Goal: Task Accomplishment & Management: Use online tool/utility

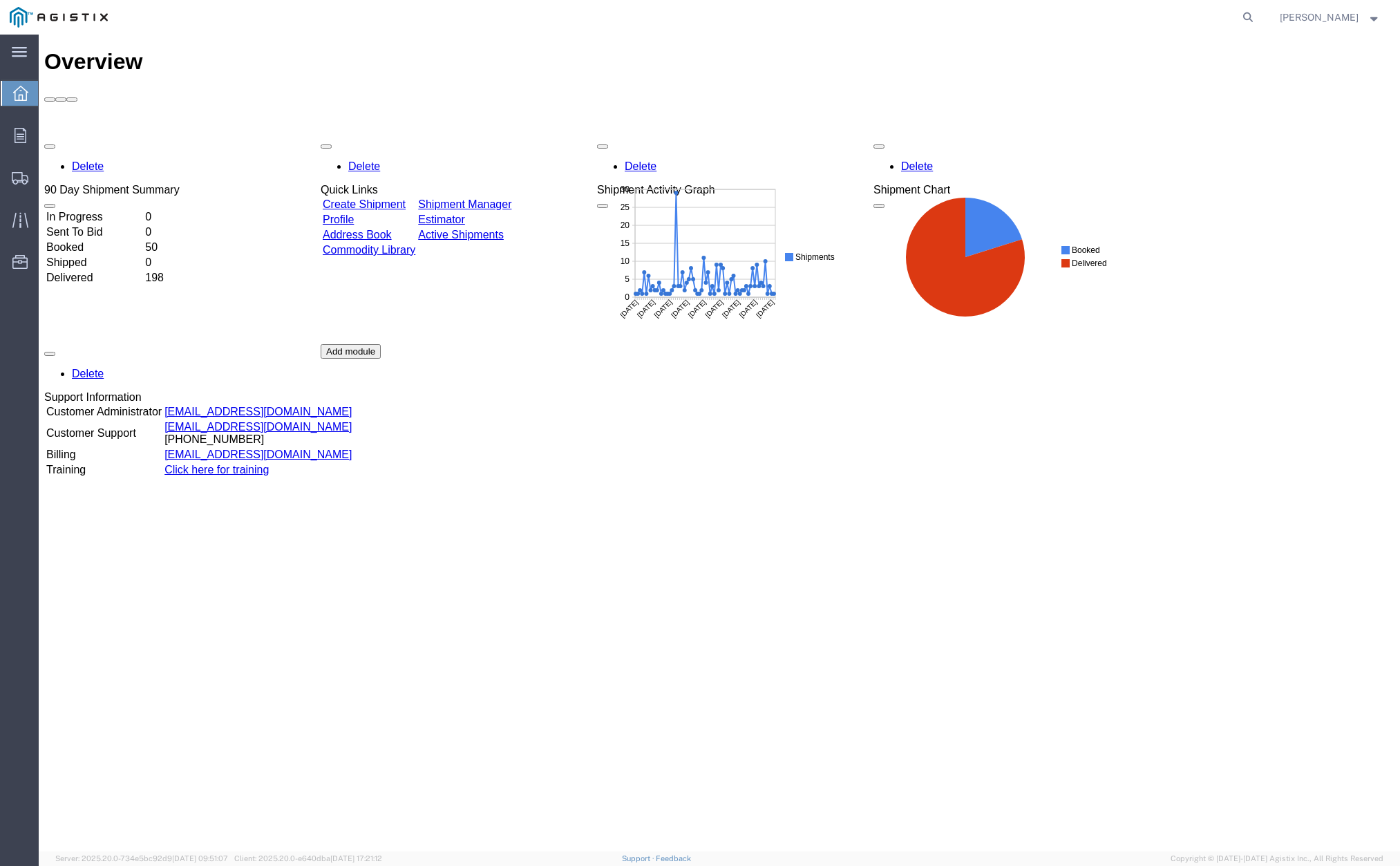
click at [1198, 408] on div "Delete 90 Day Shipment Summary In Progress 0 Sent To Bid 0 Booked 50 Shipped 0 …" at bounding box center [719, 343] width 1350 height 415
click at [1258, 9] on icon at bounding box center [1248, 17] width 19 height 19
drag, startPoint x: 1101, startPoint y: 24, endPoint x: 1086, endPoint y: 16, distance: 17.0
click at [1097, 23] on input "search" at bounding box center [1028, 17] width 420 height 33
paste input "57053631"
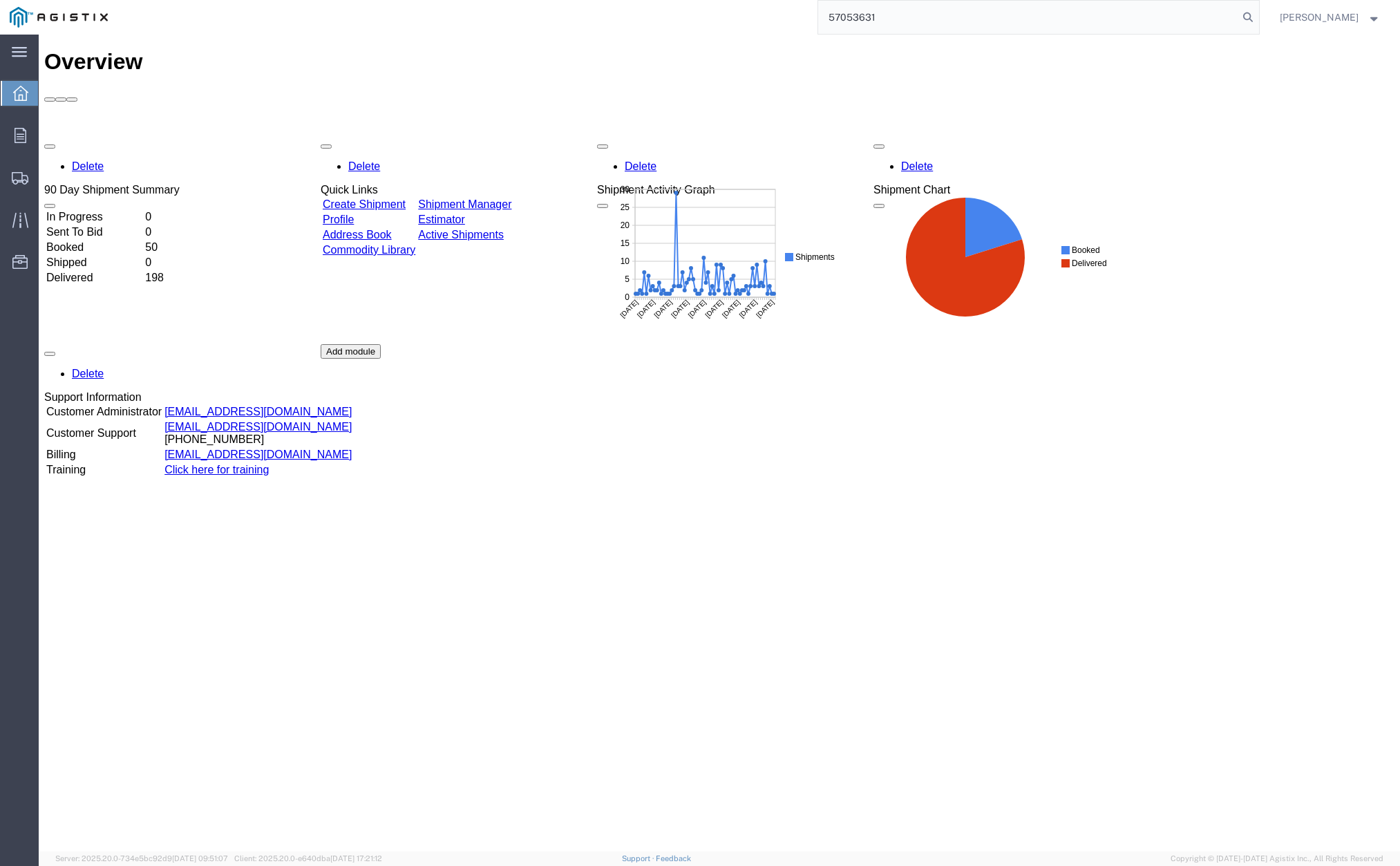
type input "57053631"
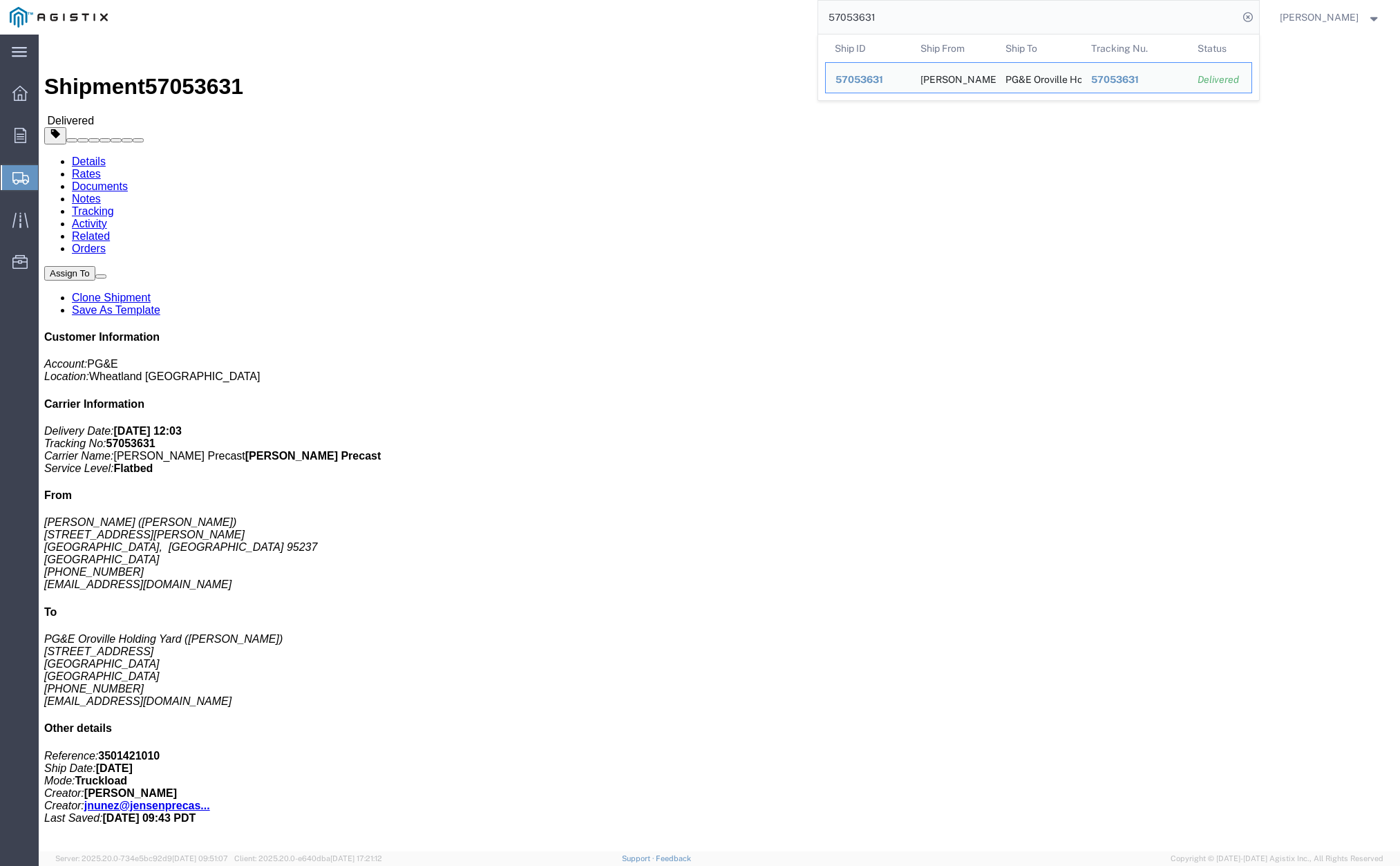
click link "Clone Shipment"
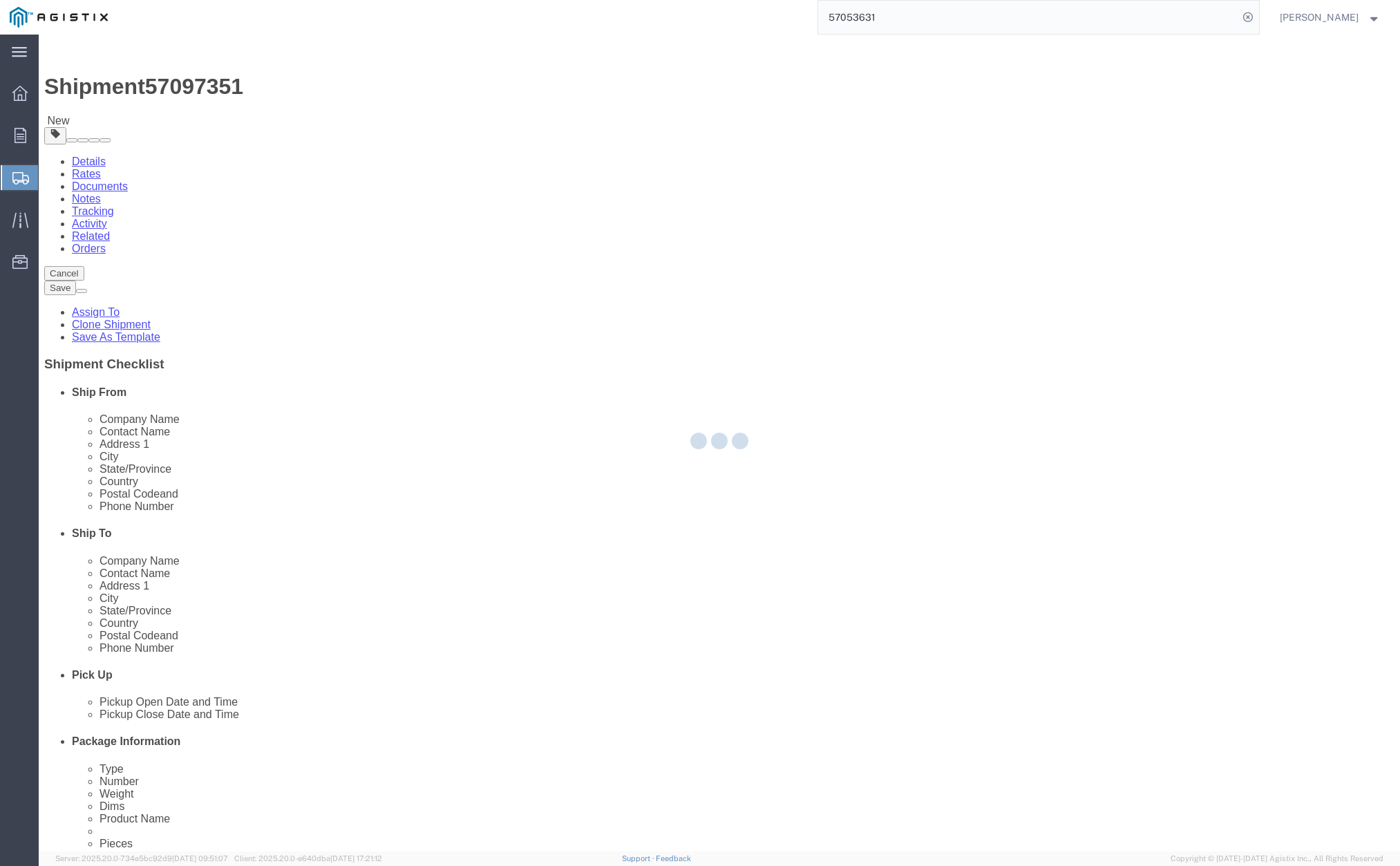
select select
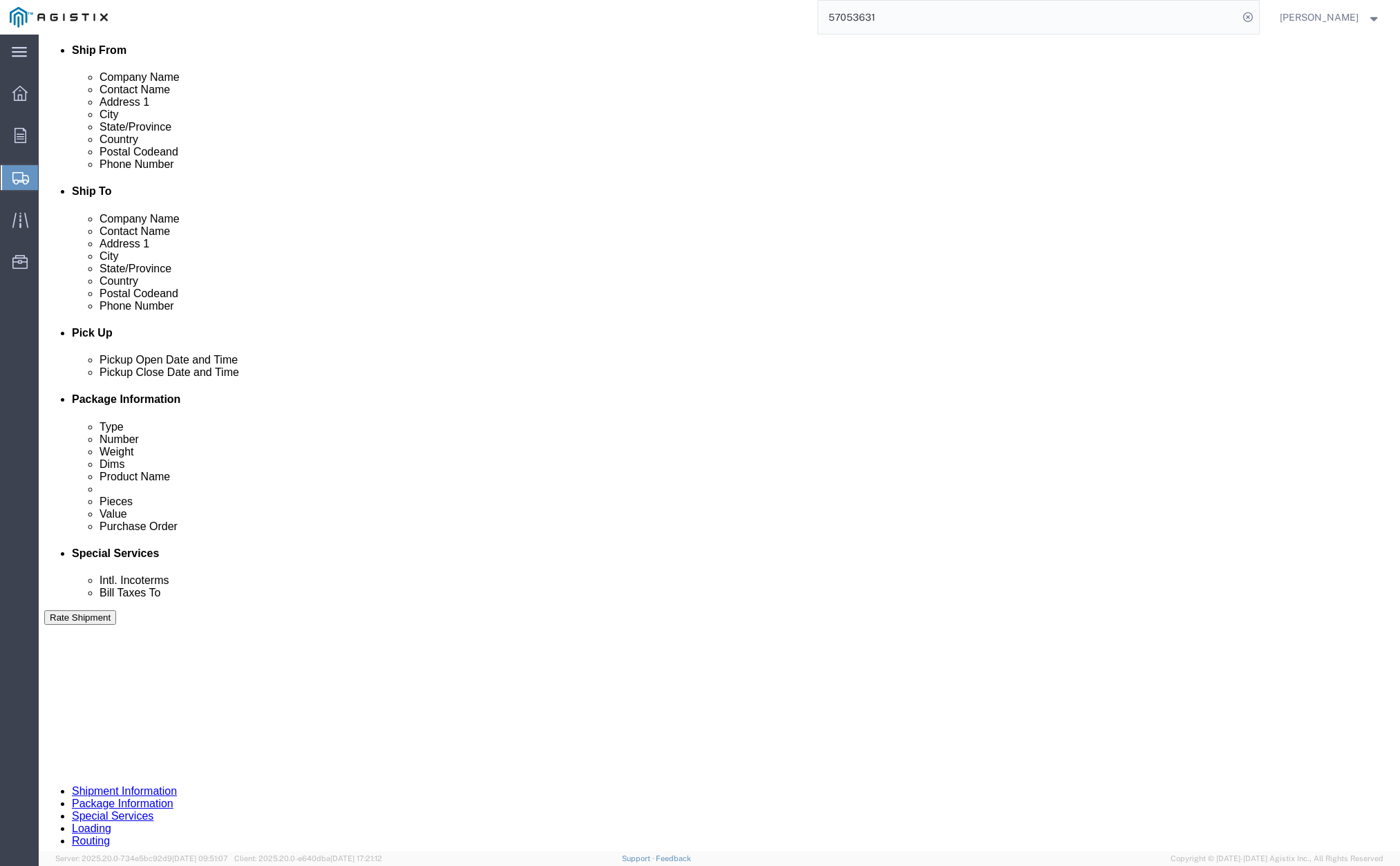
scroll to position [639, 0]
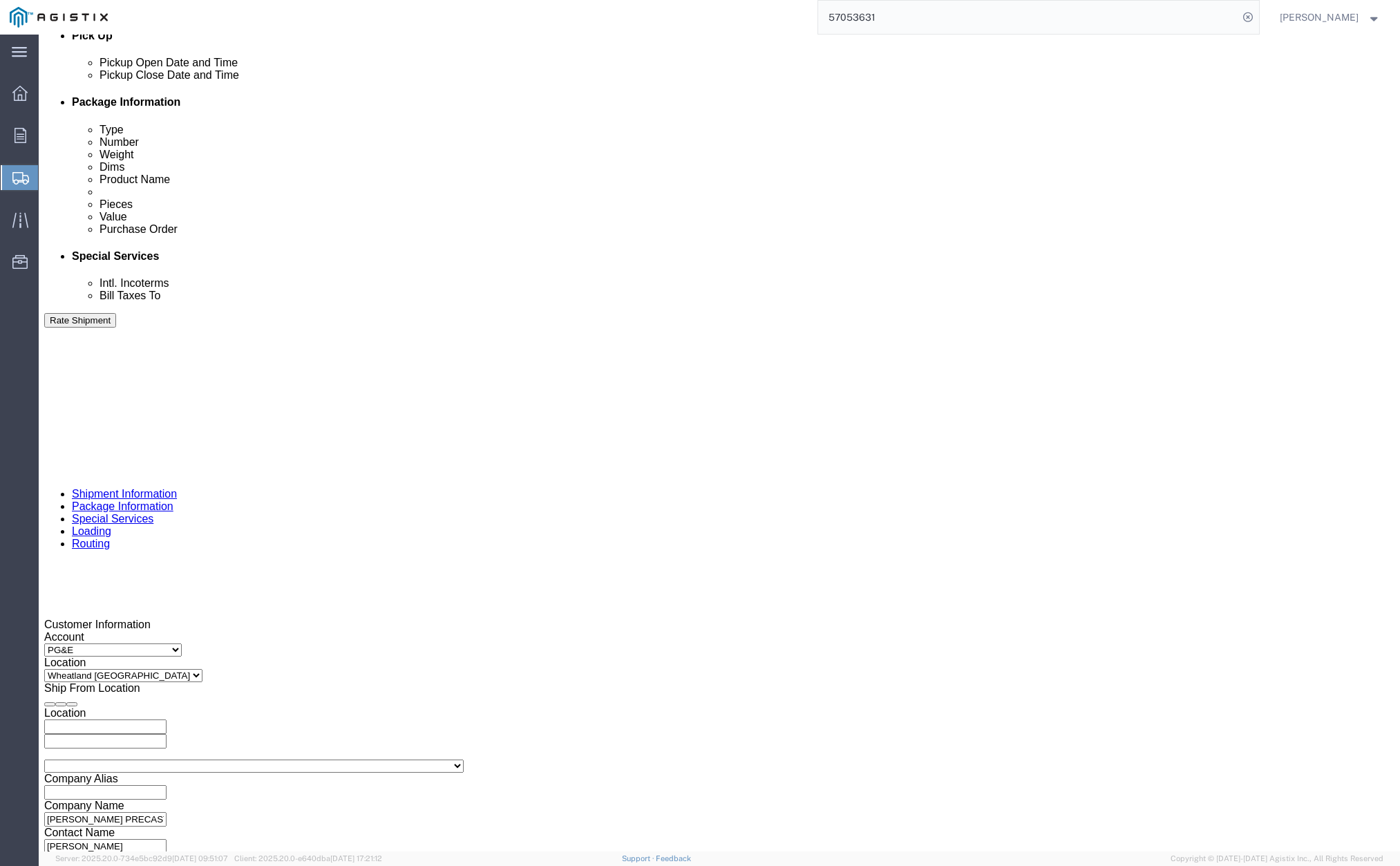
click div "[DATE] 1:51 PM"
click button "Apply"
click div
click div "Open Time 3:51 PM [DATE] 3:51 PM - [DATE] 3:51 PM Cancel Apply"
click button "Apply"
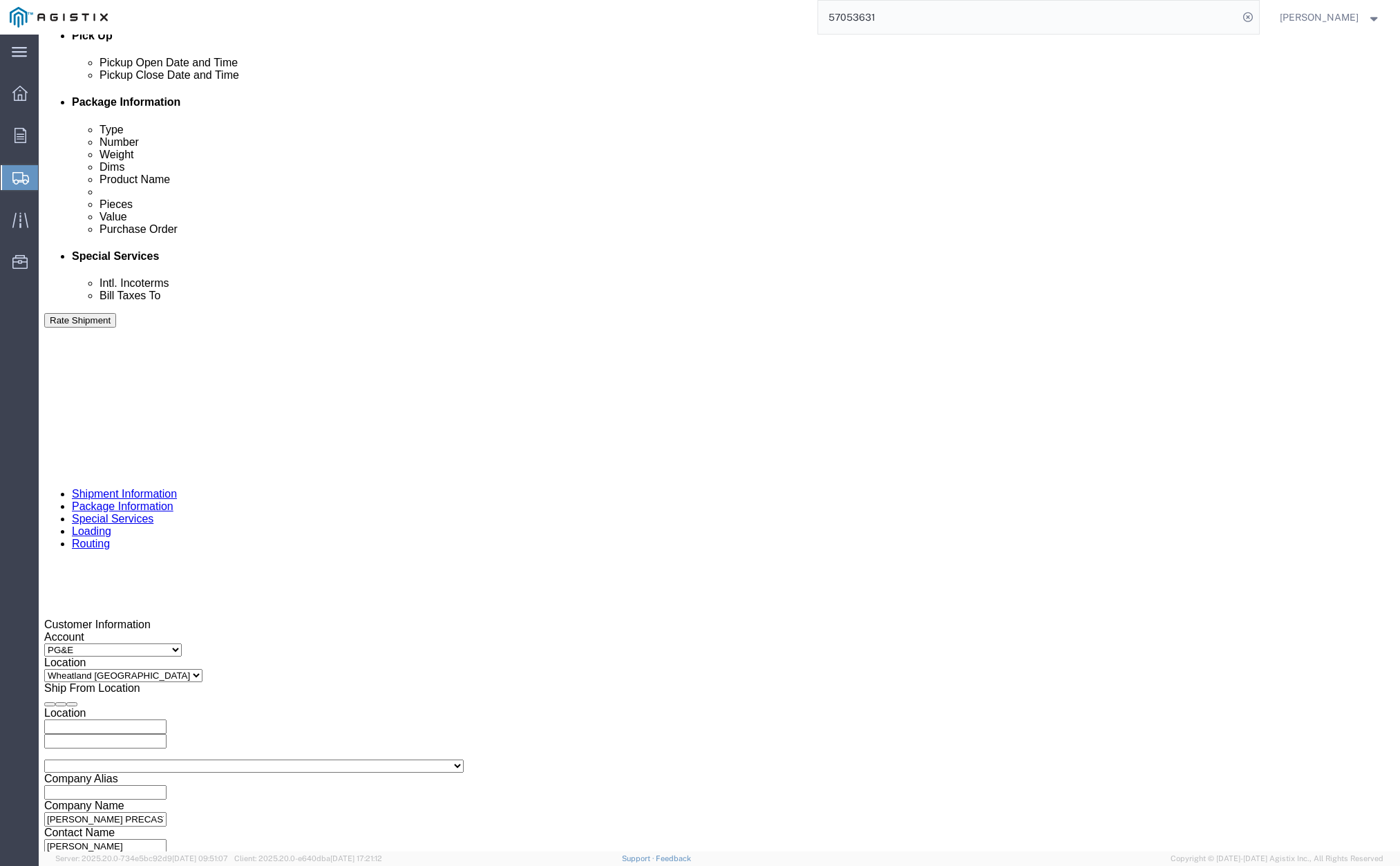
click div
click button "Apply"
click div "Select Account Type Activity ID Airline Appointment Number ASN Batch Request # …"
click input "414609"
type input "4"
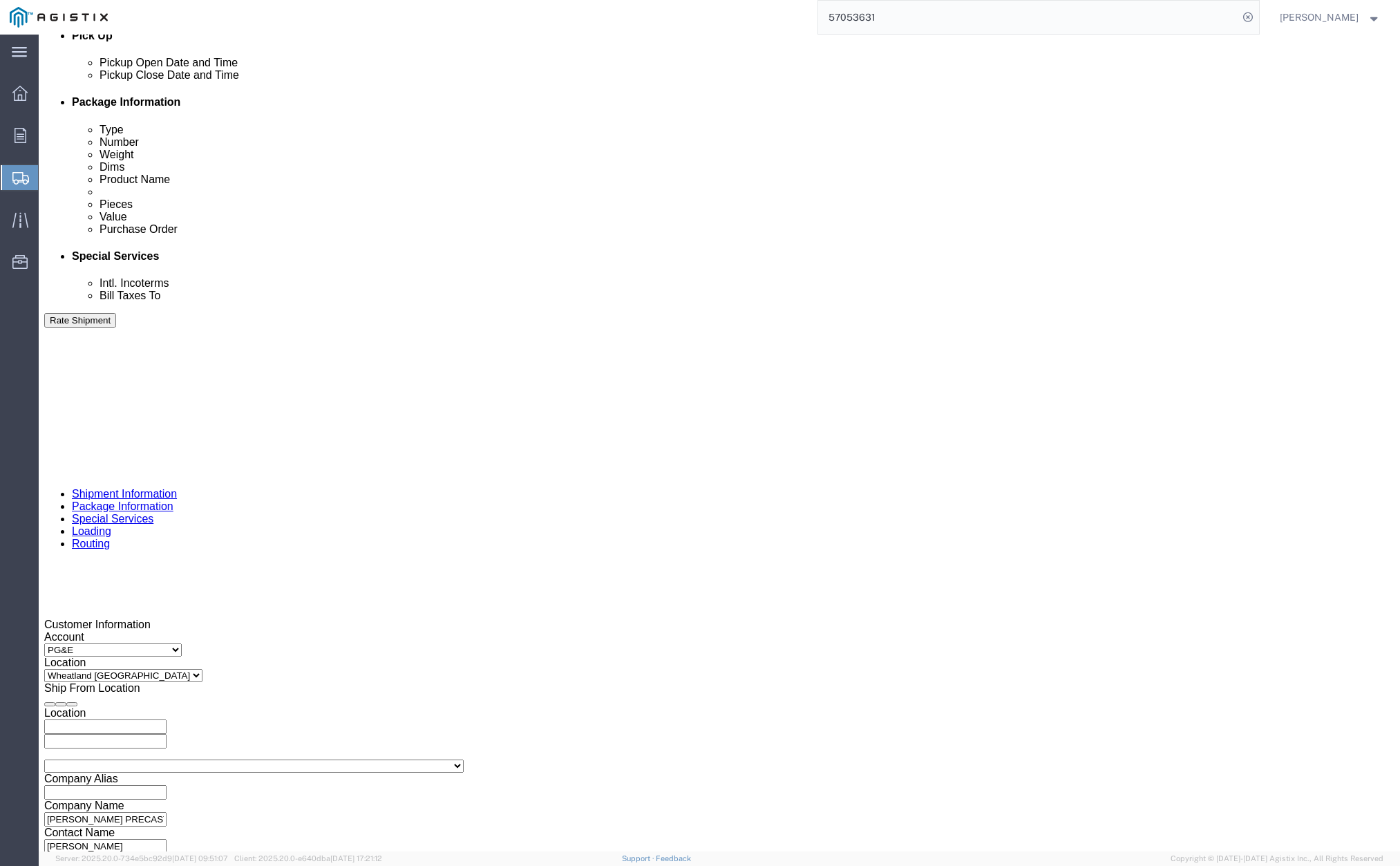
type input "415150"
click button "Rate Shipment"
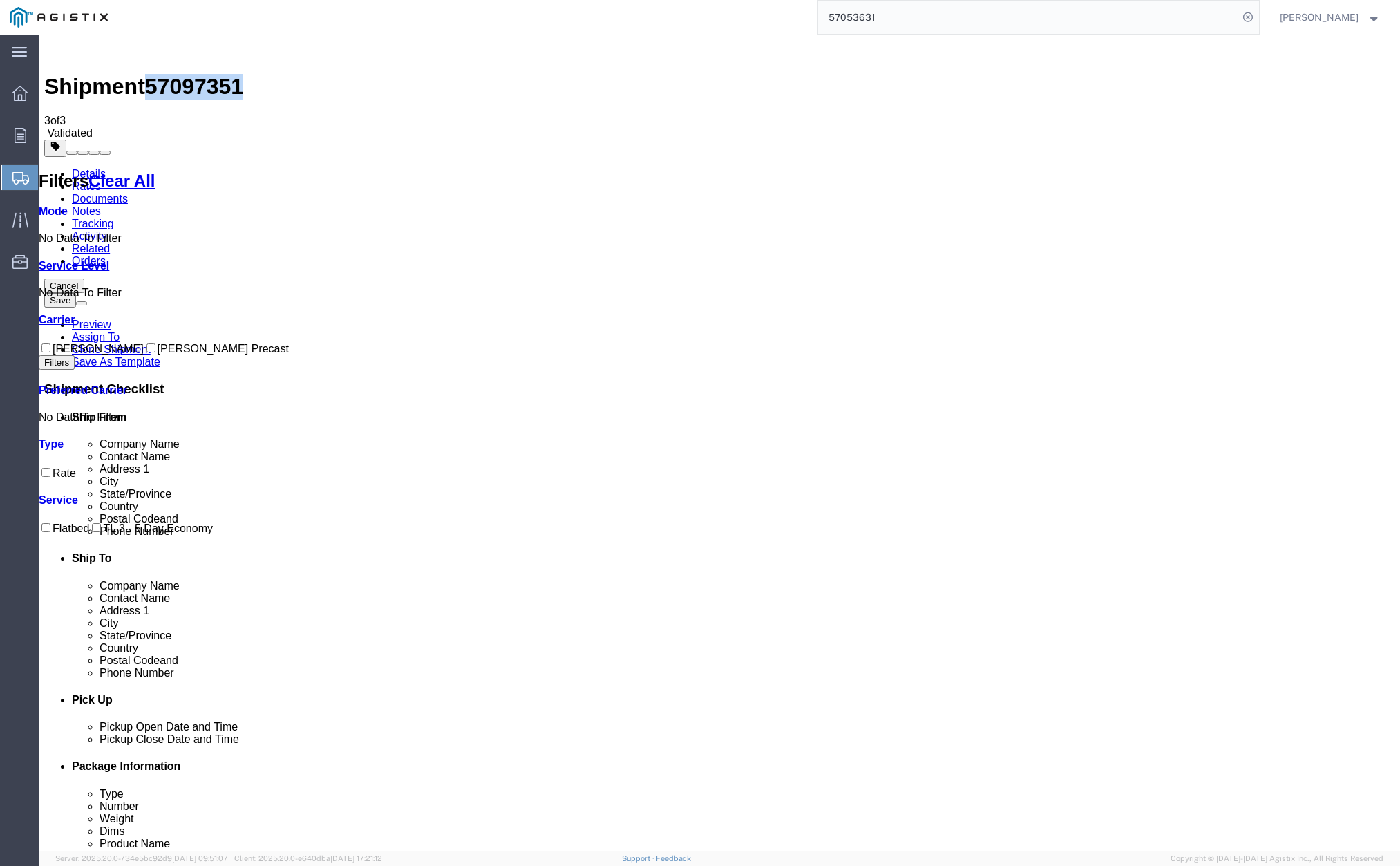
drag, startPoint x: 168, startPoint y: 50, endPoint x: 233, endPoint y: 50, distance: 65.0
click at [236, 74] on span "57097351" at bounding box center [194, 86] width 98 height 25
copy span "57097351"
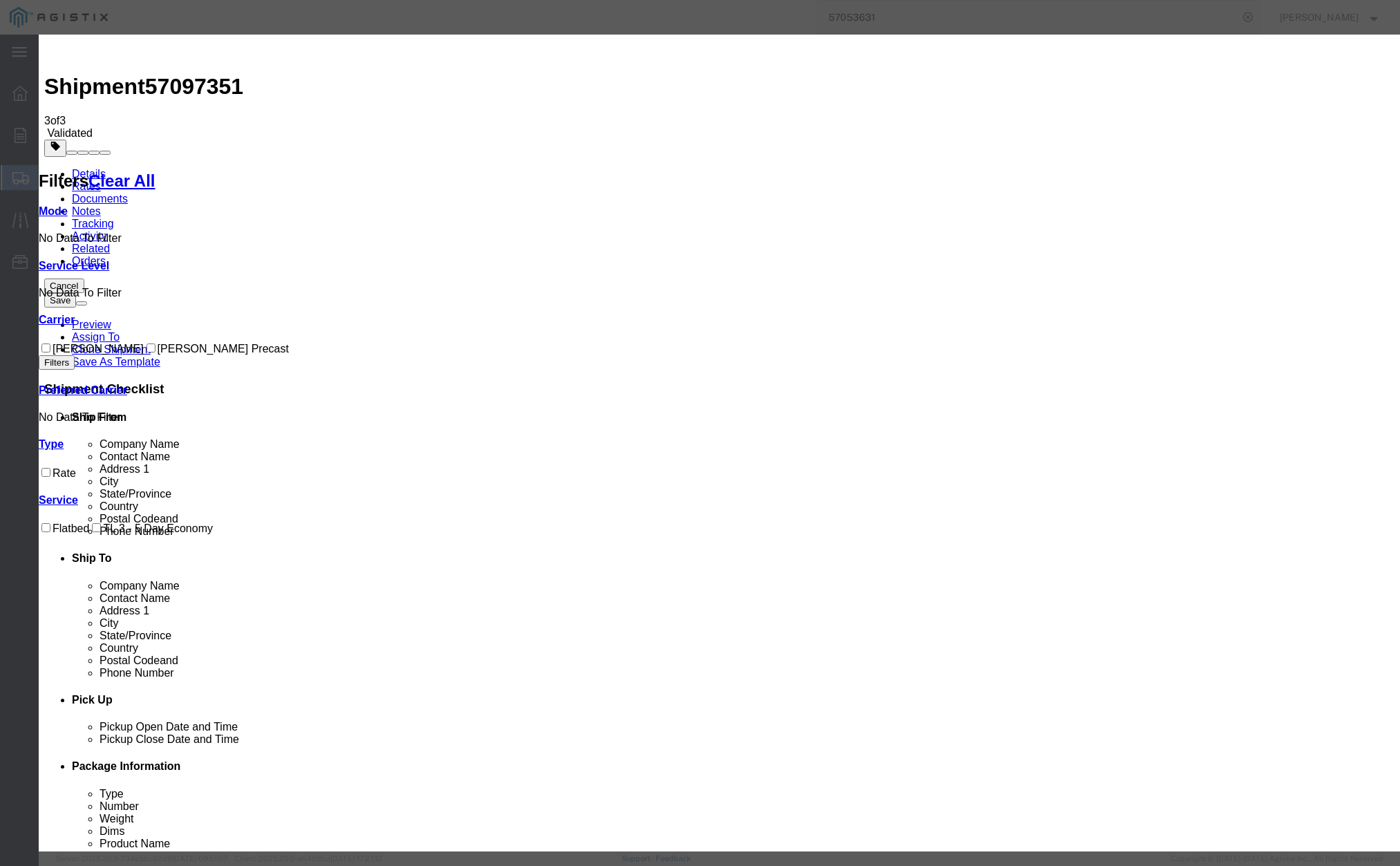
drag, startPoint x: 567, startPoint y: 127, endPoint x: 454, endPoint y: 124, distance: 113.0
paste input "57097351"
type input "57097351"
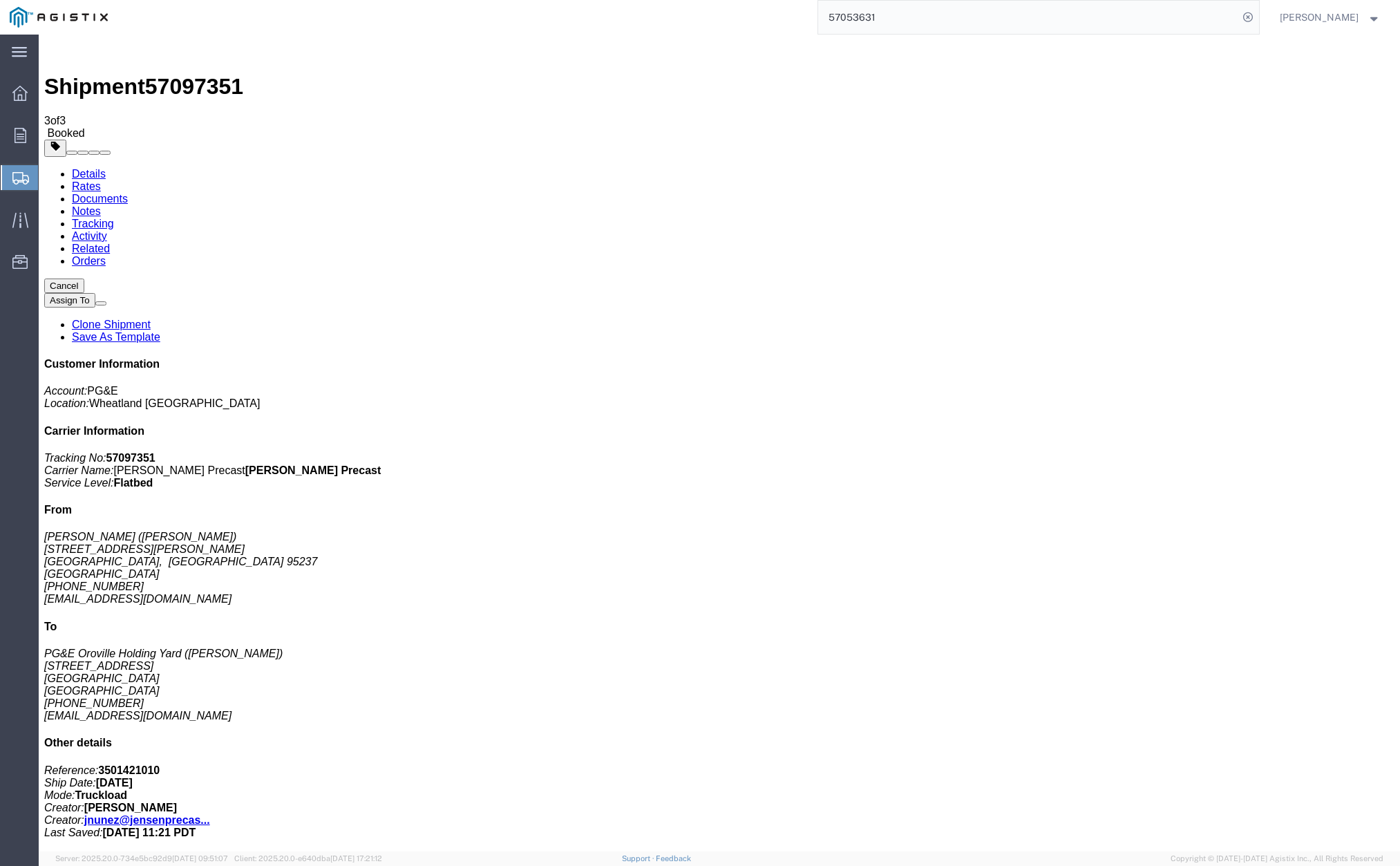
click at [151, 319] on link "Clone Shipment" at bounding box center [111, 324] width 79 height 12
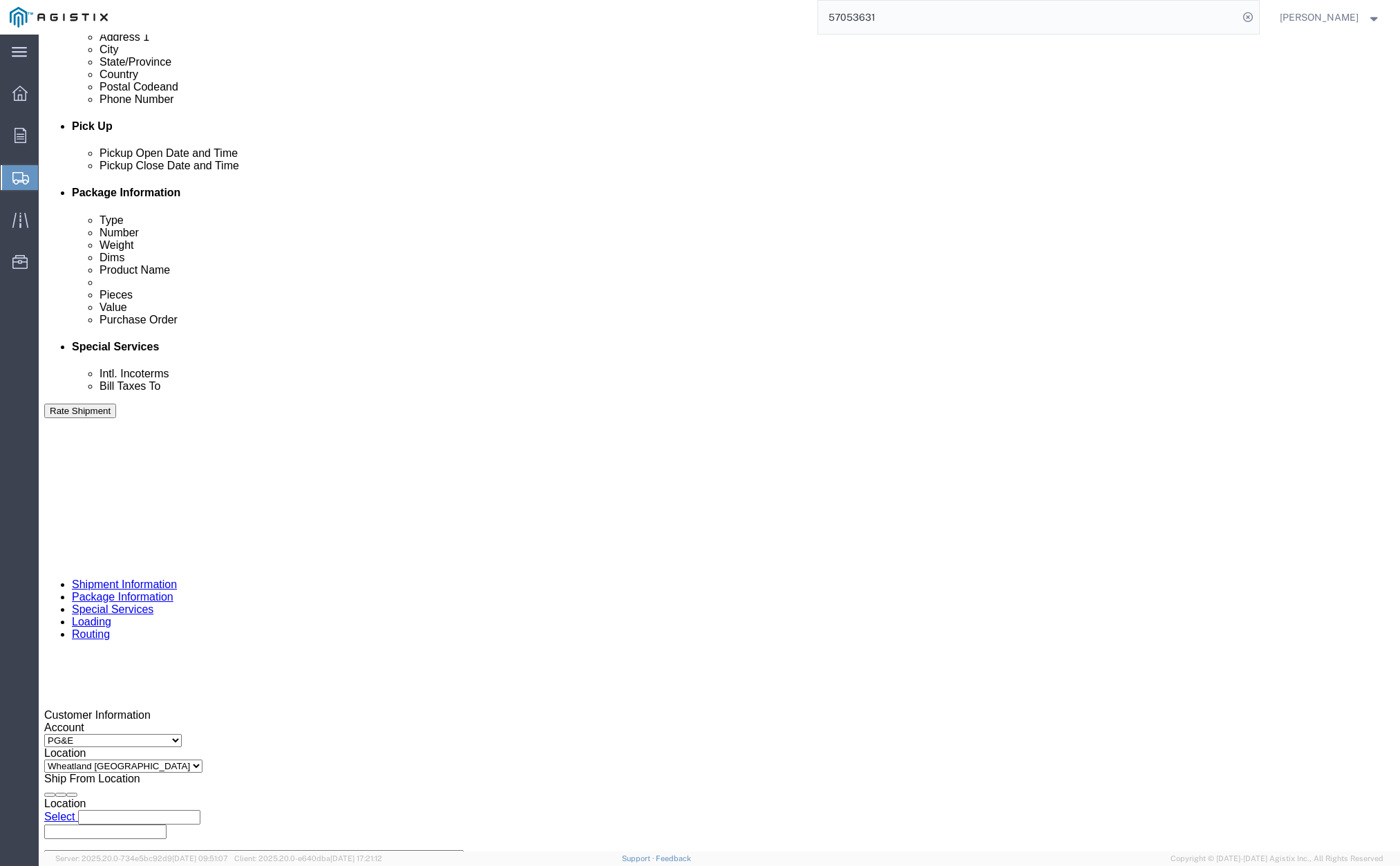
scroll to position [587, 0]
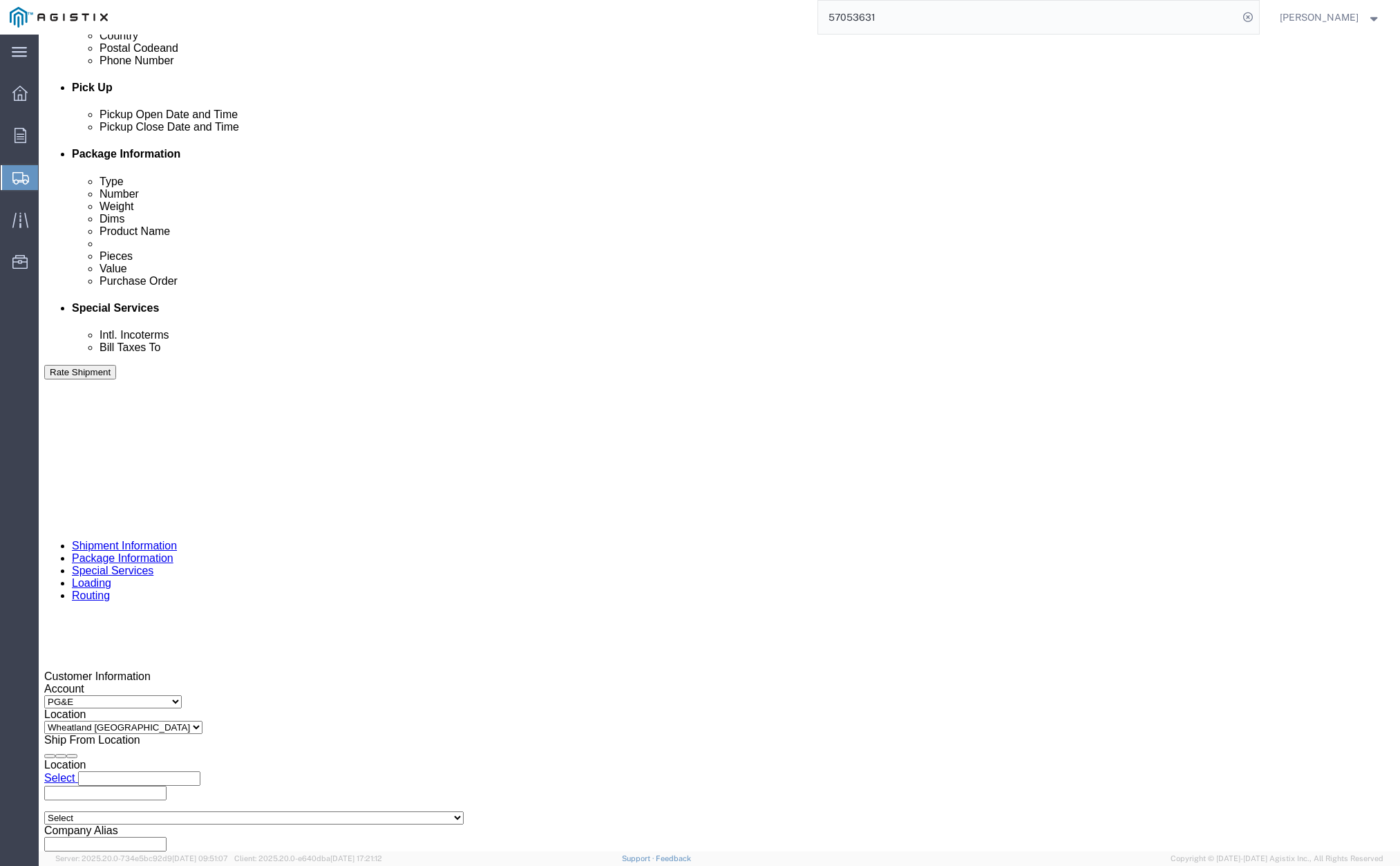
click div "[DATE] 1:51 PM"
click button "Apply"
click input "415150"
type input "415154"
click button "Rate Shipment"
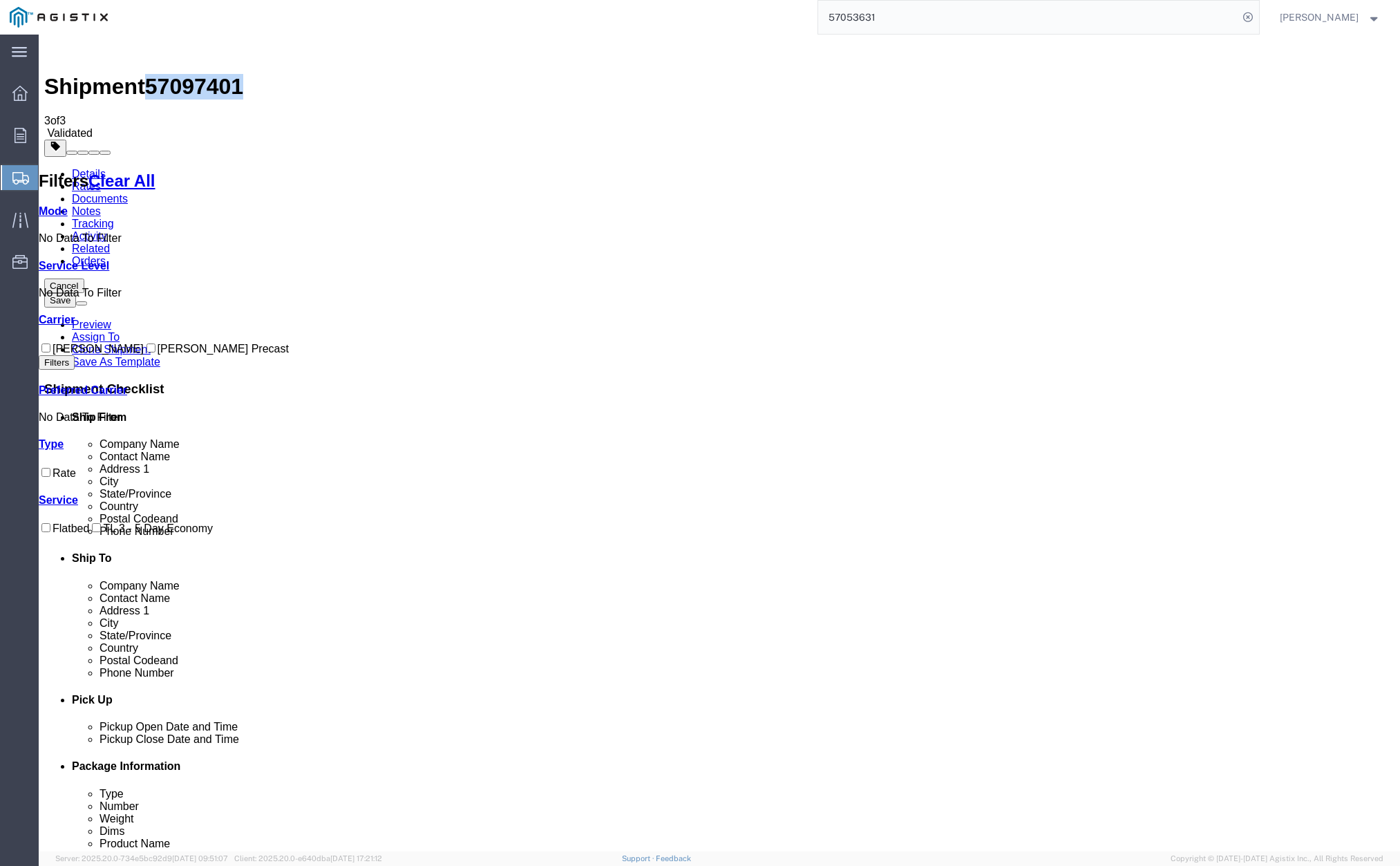
drag, startPoint x: 169, startPoint y: 52, endPoint x: 229, endPoint y: 50, distance: 60.0
click at [236, 74] on span "57097401" at bounding box center [194, 86] width 98 height 25
copy span "57097401"
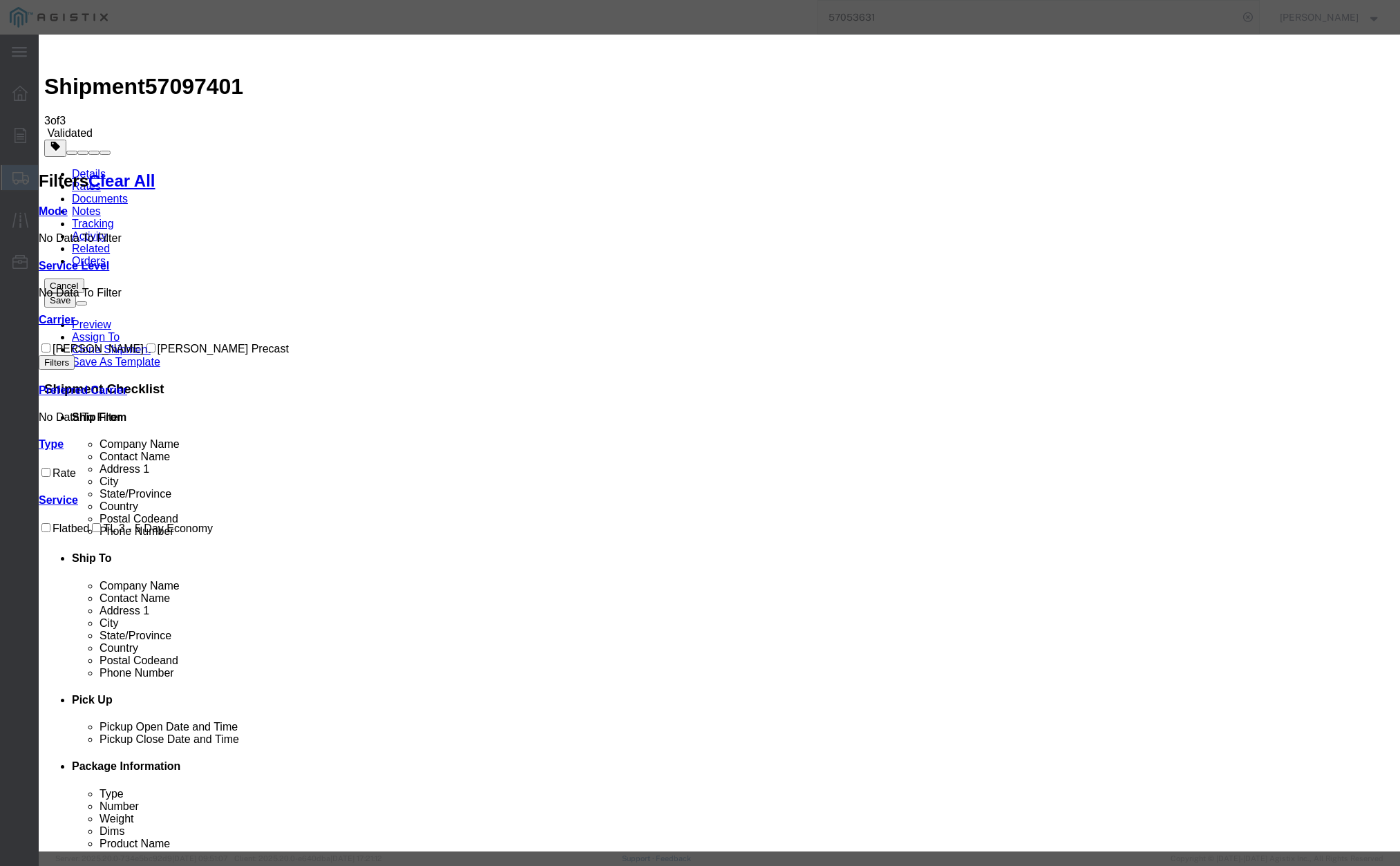
drag, startPoint x: 567, startPoint y: 120, endPoint x: 540, endPoint y: 125, distance: 27.5
type input "u"
paste input "57097401"
type input "57097401"
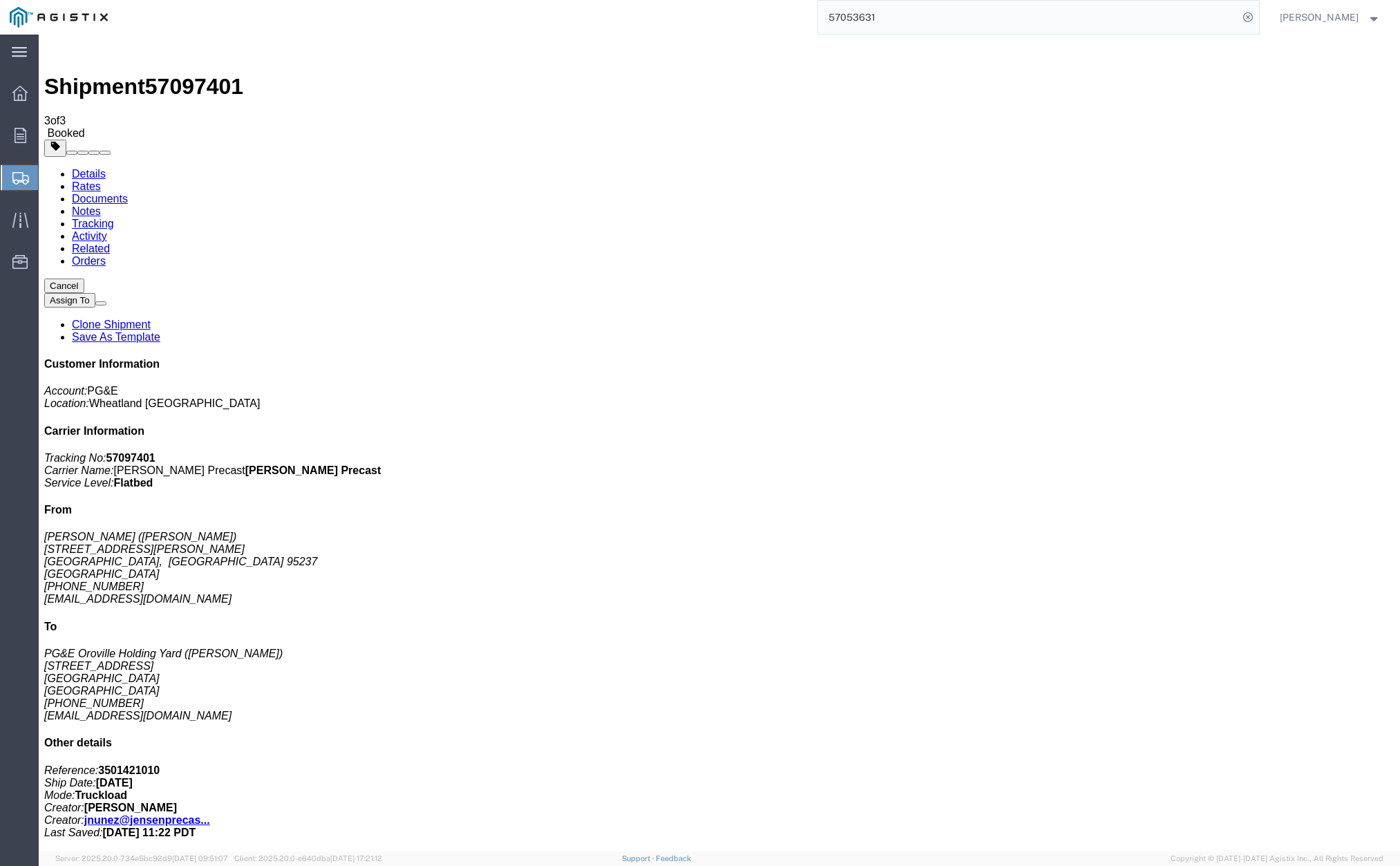
click at [151, 319] on link "Clone Shipment" at bounding box center [111, 324] width 79 height 12
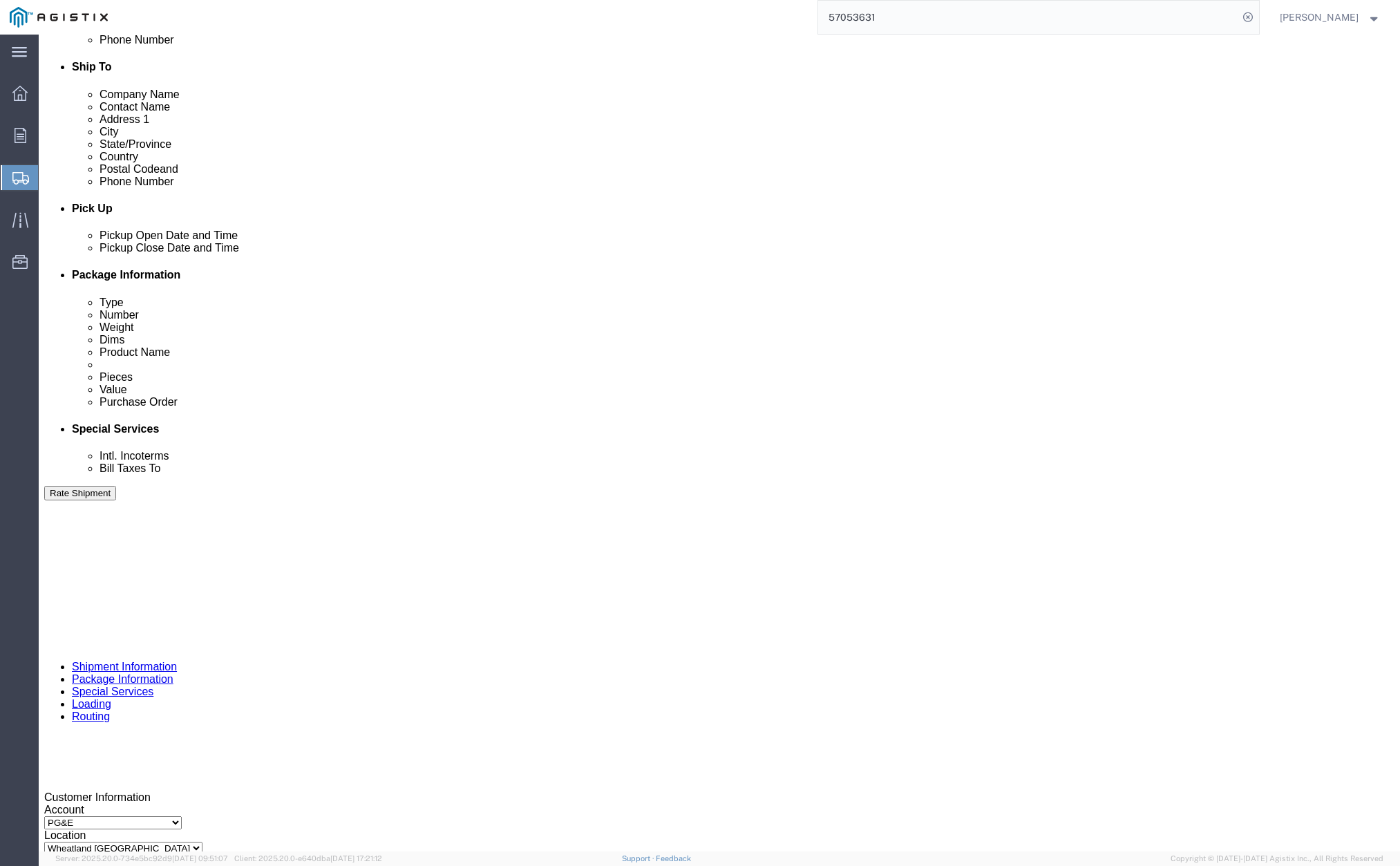
click div "[DATE] 1:51 PM"
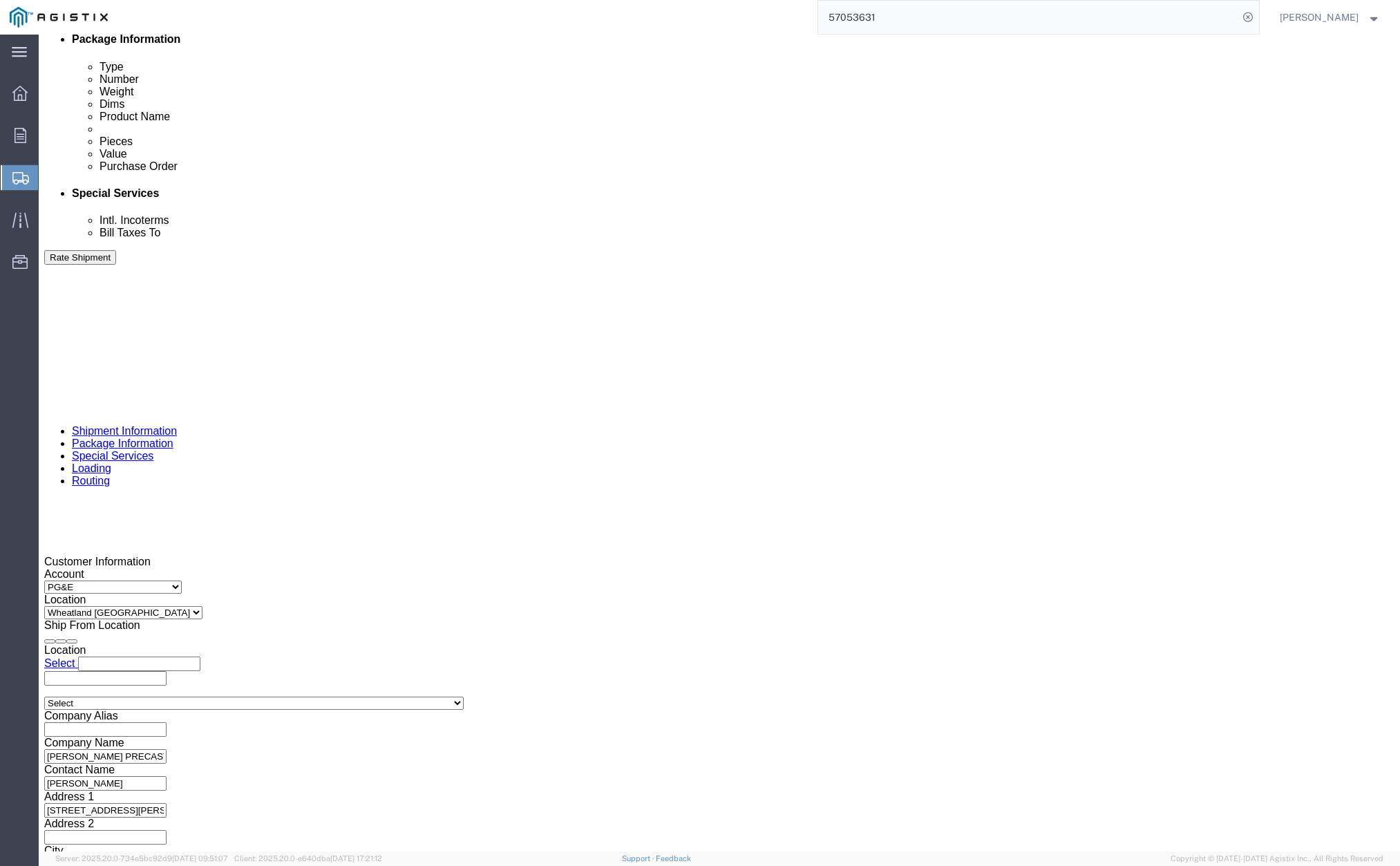
click button "Apply"
click input "415154"
type input "415157"
click button "Rate Shipment"
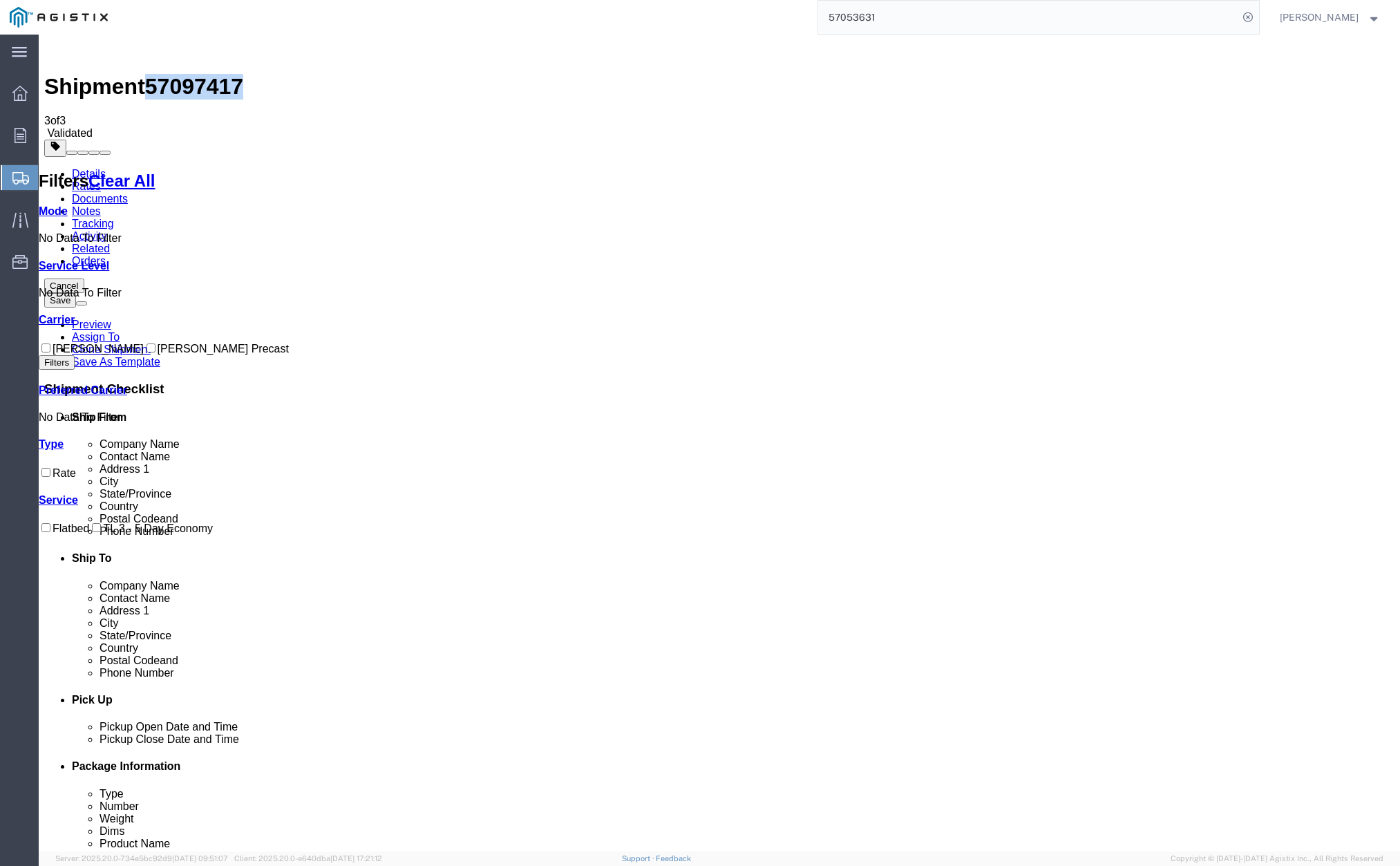
drag, startPoint x: 169, startPoint y: 50, endPoint x: 230, endPoint y: 53, distance: 61.1
click at [237, 74] on span "57097417" at bounding box center [194, 86] width 98 height 25
copy span "57097417"
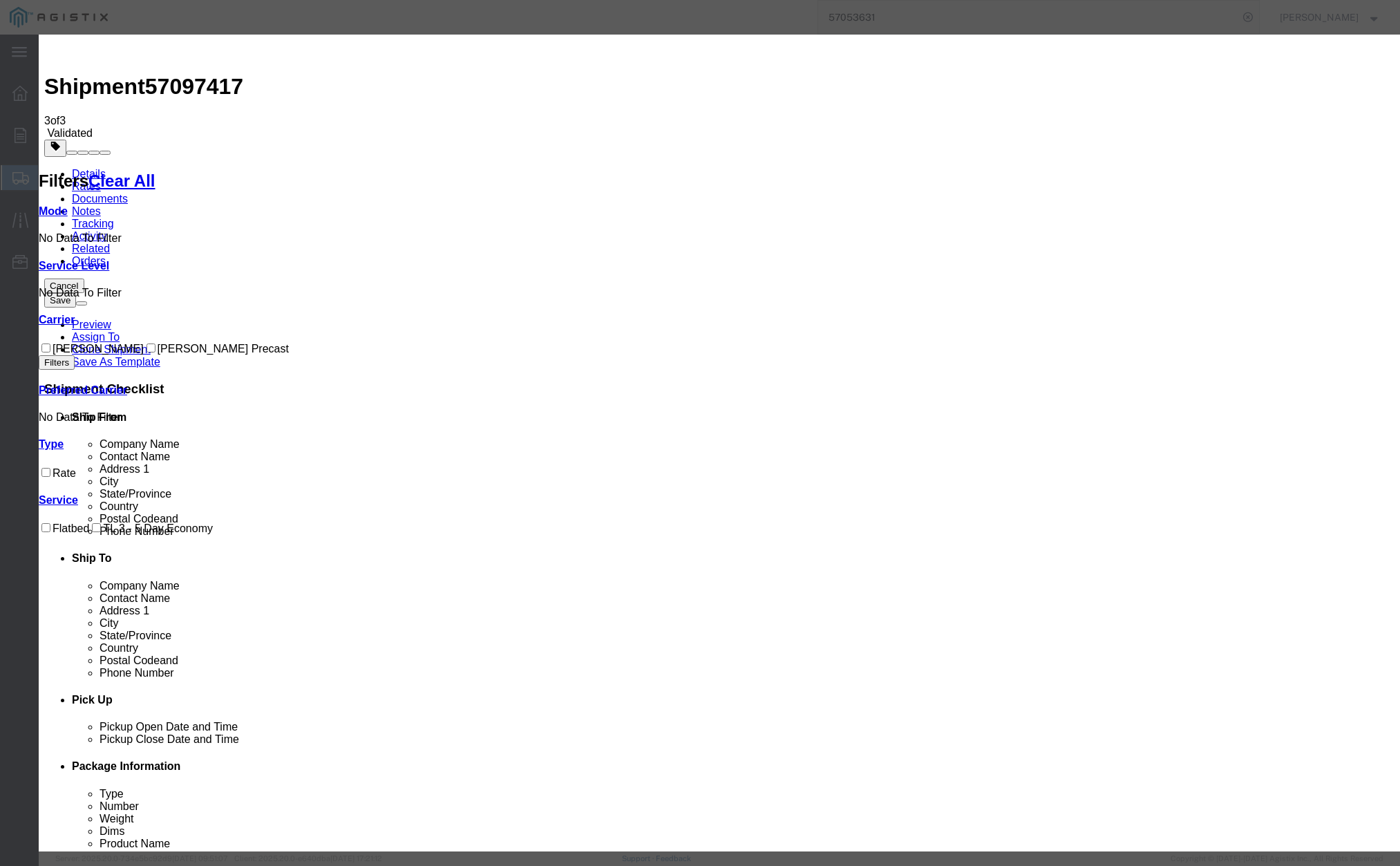
drag, startPoint x: 572, startPoint y: 128, endPoint x: 514, endPoint y: 127, distance: 58.0
paste input "57097417"
type input "57097417"
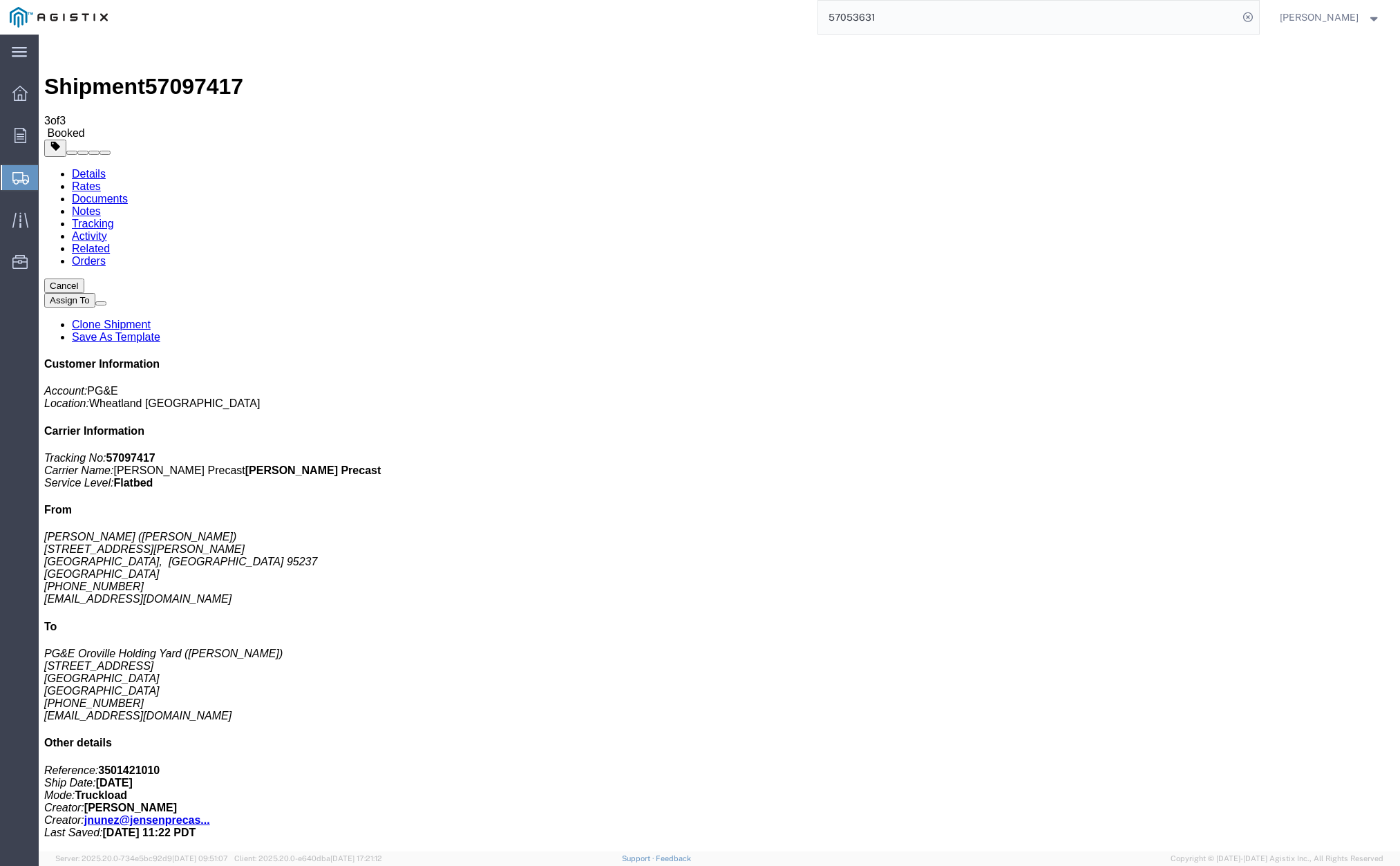
drag, startPoint x: 606, startPoint y: 553, endPoint x: 626, endPoint y: 530, distance: 30.5
click at [151, 319] on link "Clone Shipment" at bounding box center [111, 324] width 79 height 12
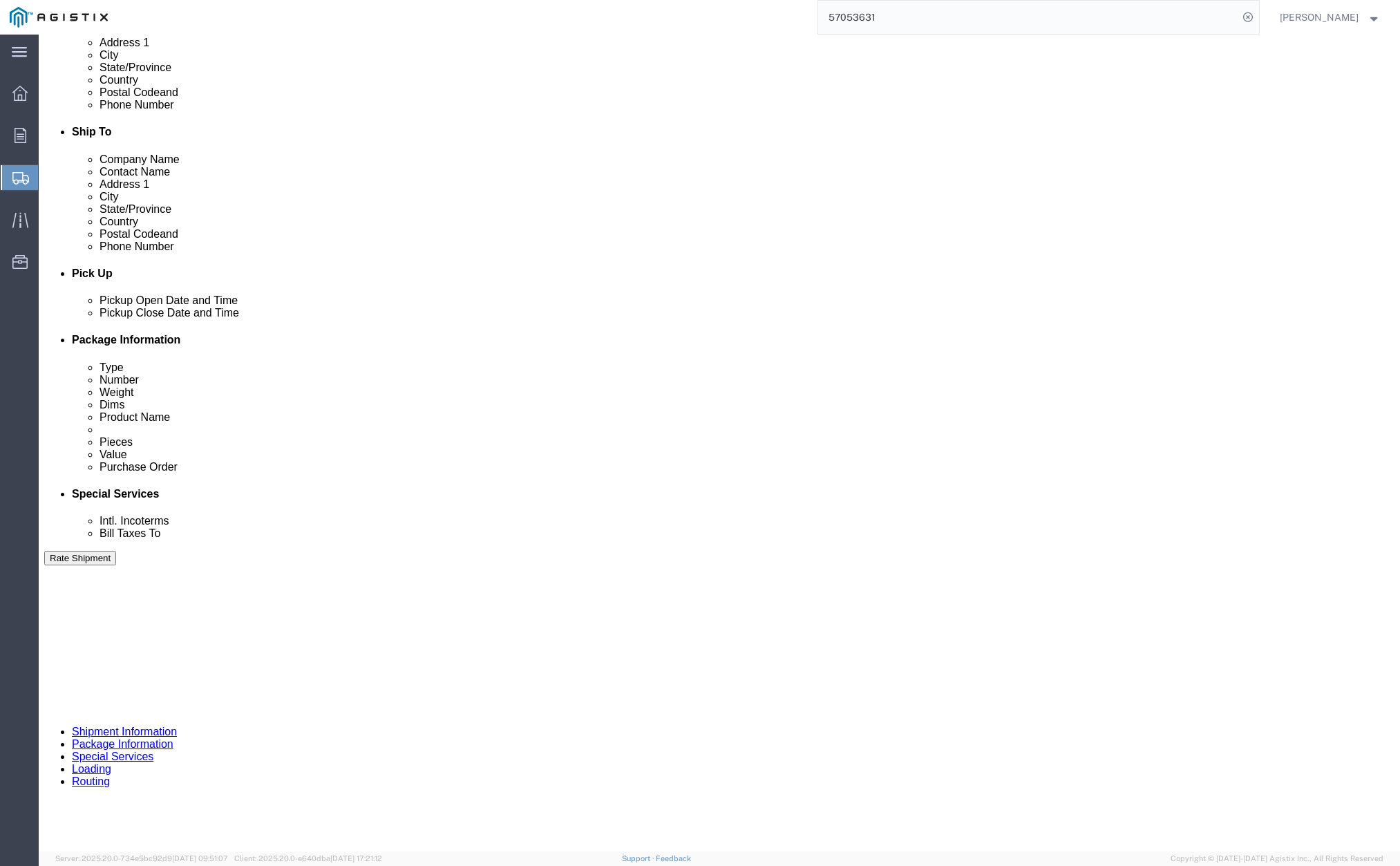
scroll to position [587, 0]
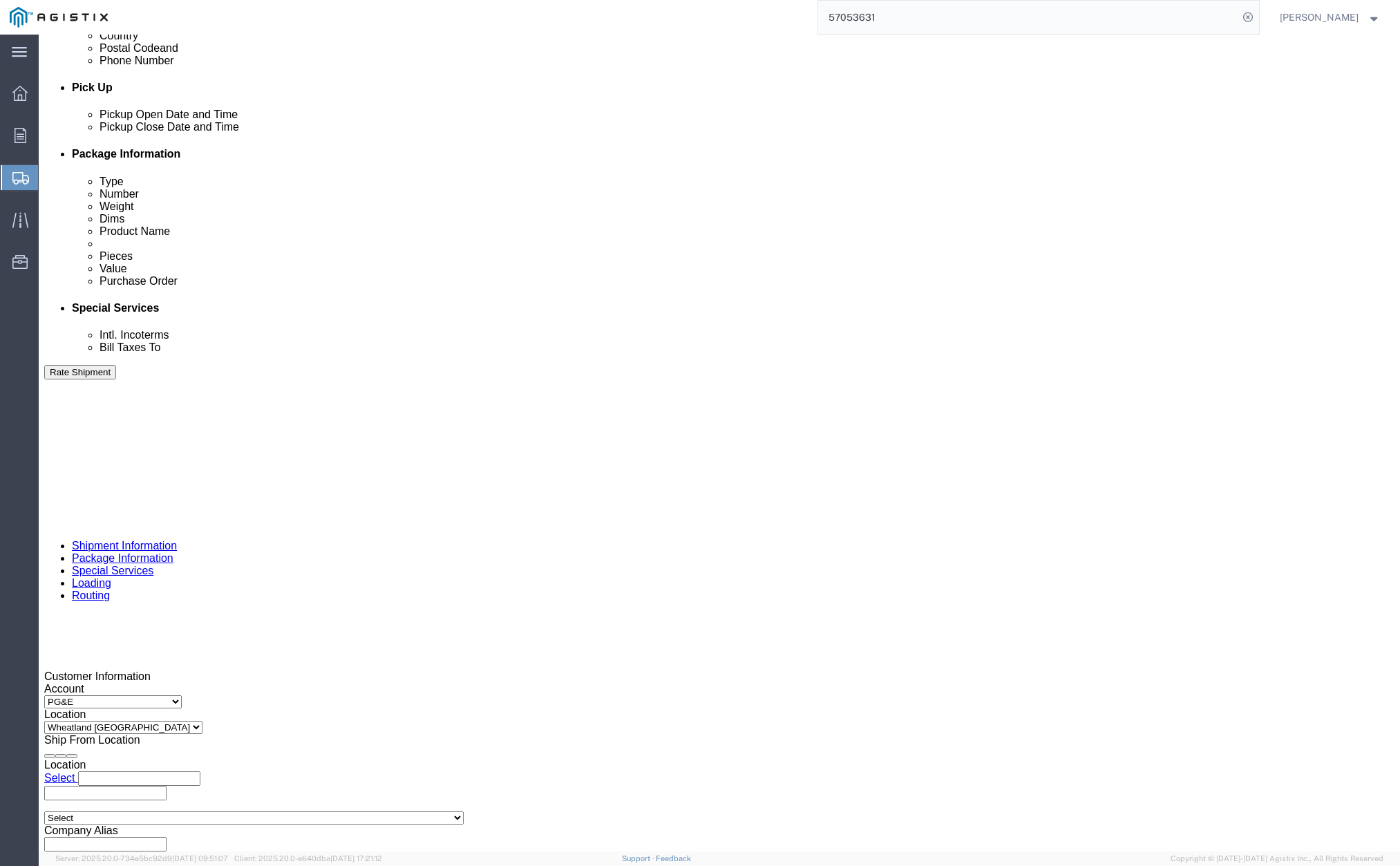
click div "[DATE] 1:51 PM"
click button "Apply"
click input "415157"
type input "415159"
click button "Rate Shipment"
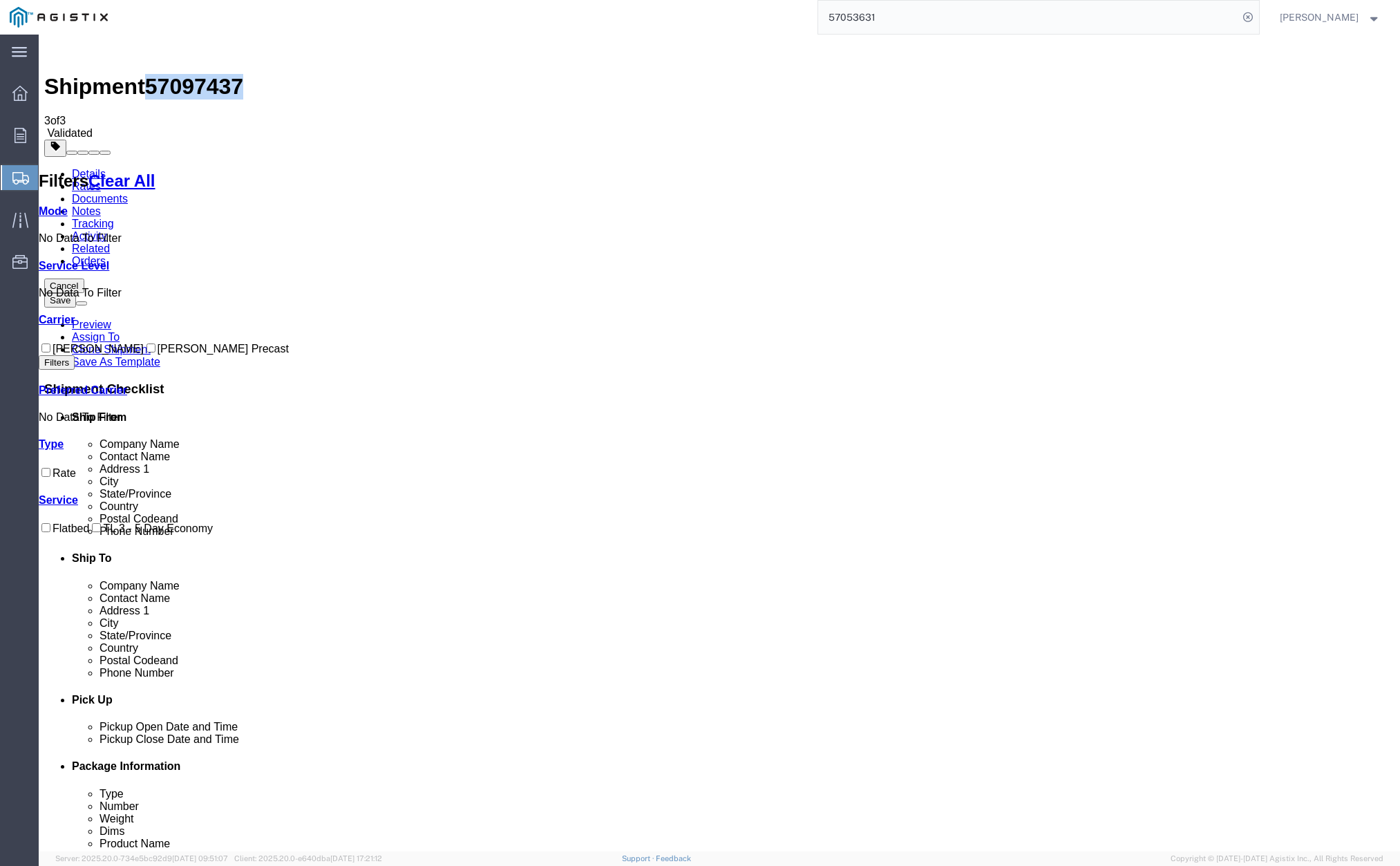
drag, startPoint x: 167, startPoint y: 49, endPoint x: 241, endPoint y: 49, distance: 74.0
click at [241, 49] on div "Shipment 57097437 3 of 3 Validated" at bounding box center [719, 90] width 1350 height 100
copy span "57097437"
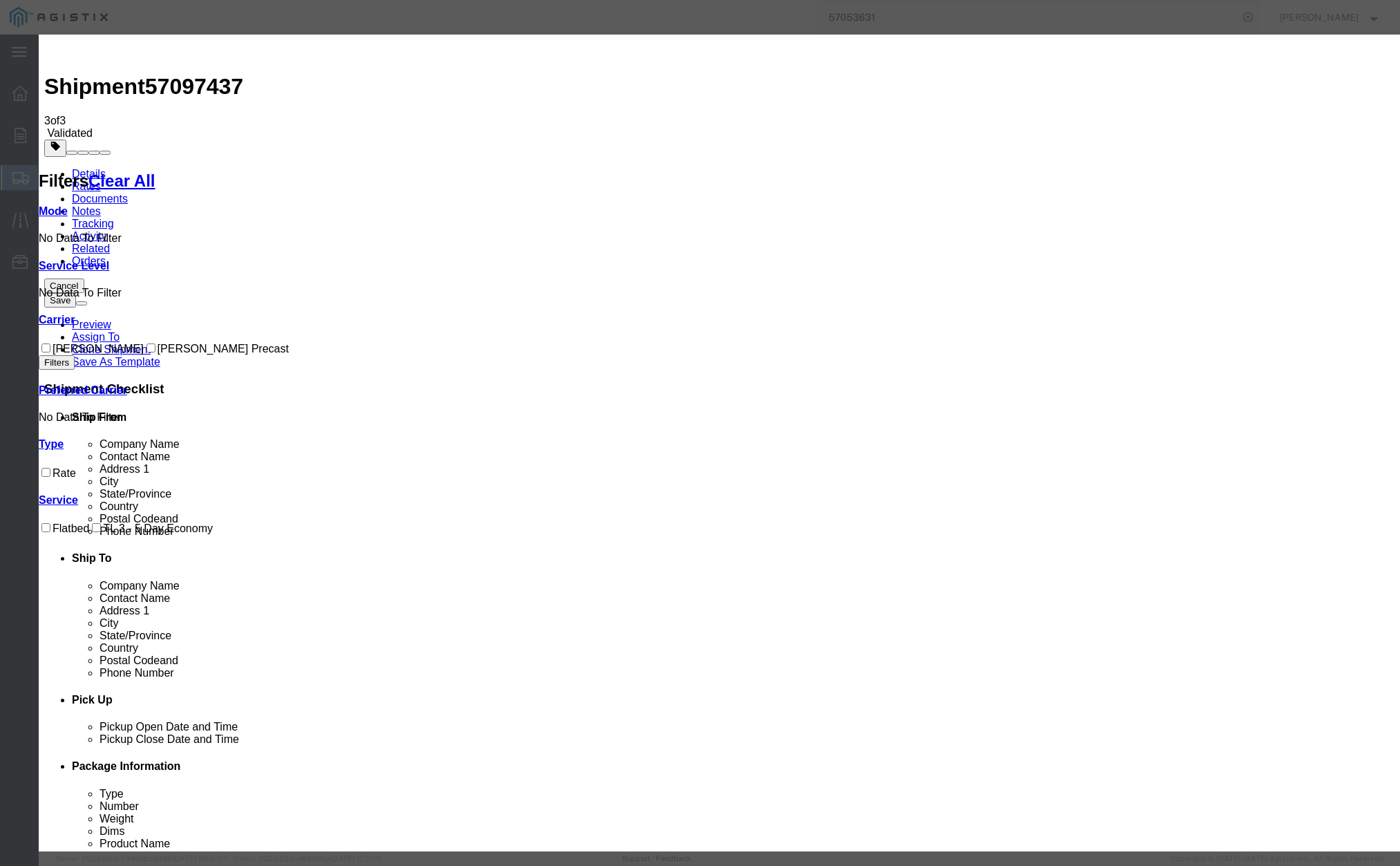
drag, startPoint x: 577, startPoint y: 120, endPoint x: 447, endPoint y: 119, distance: 130.0
paste input "57097437"
type input "57097437"
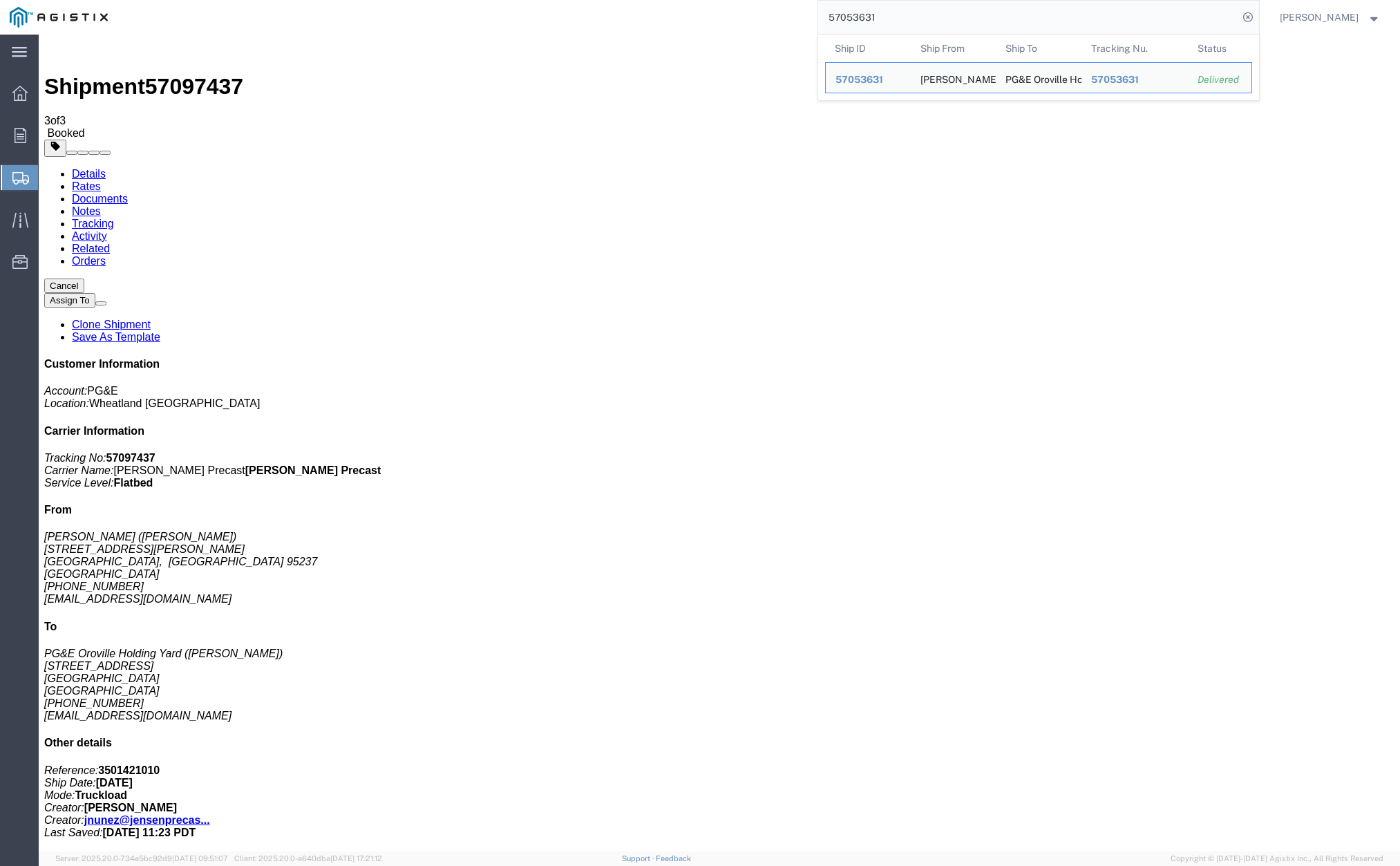
drag, startPoint x: 988, startPoint y: 18, endPoint x: 727, endPoint y: 17, distance: 261.0
click at [727, 17] on div "57053631 Ship ID Ship From Ship To Tracking Nu. Status Ship ID 57053631 Ship Fr…" at bounding box center [688, 17] width 1142 height 35
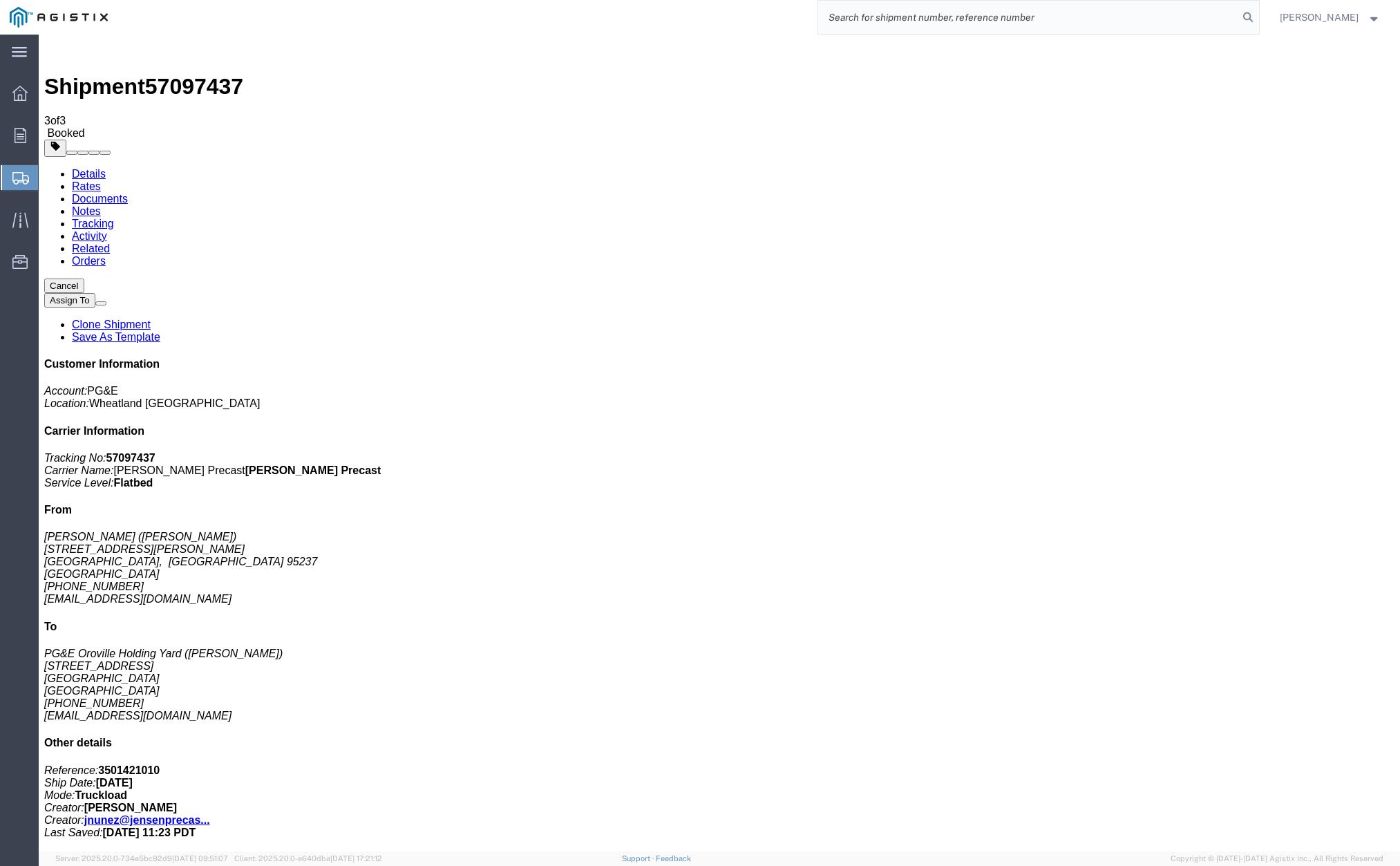
paste input "57053840"
type input "57053840"
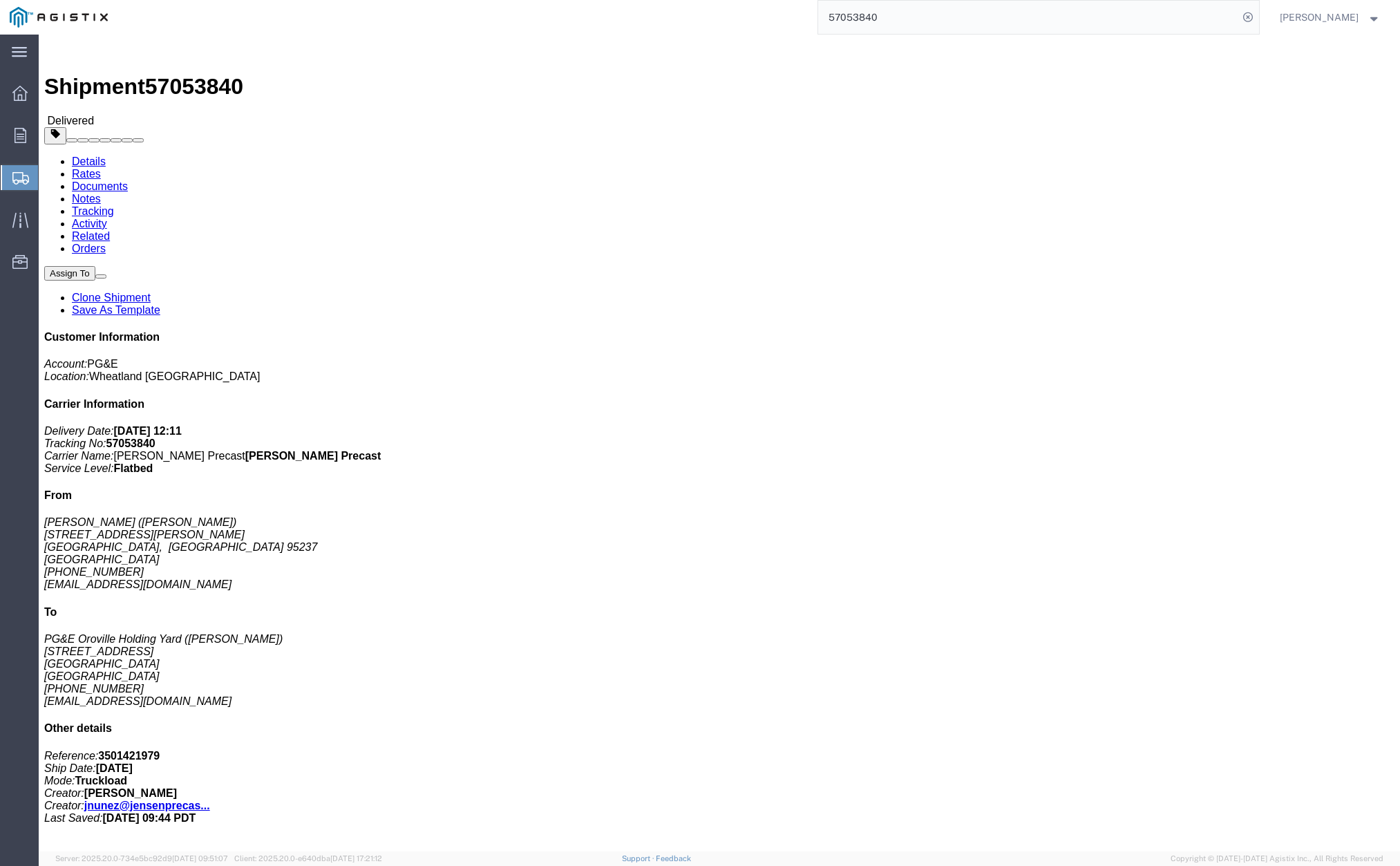
click link "Clone Shipment"
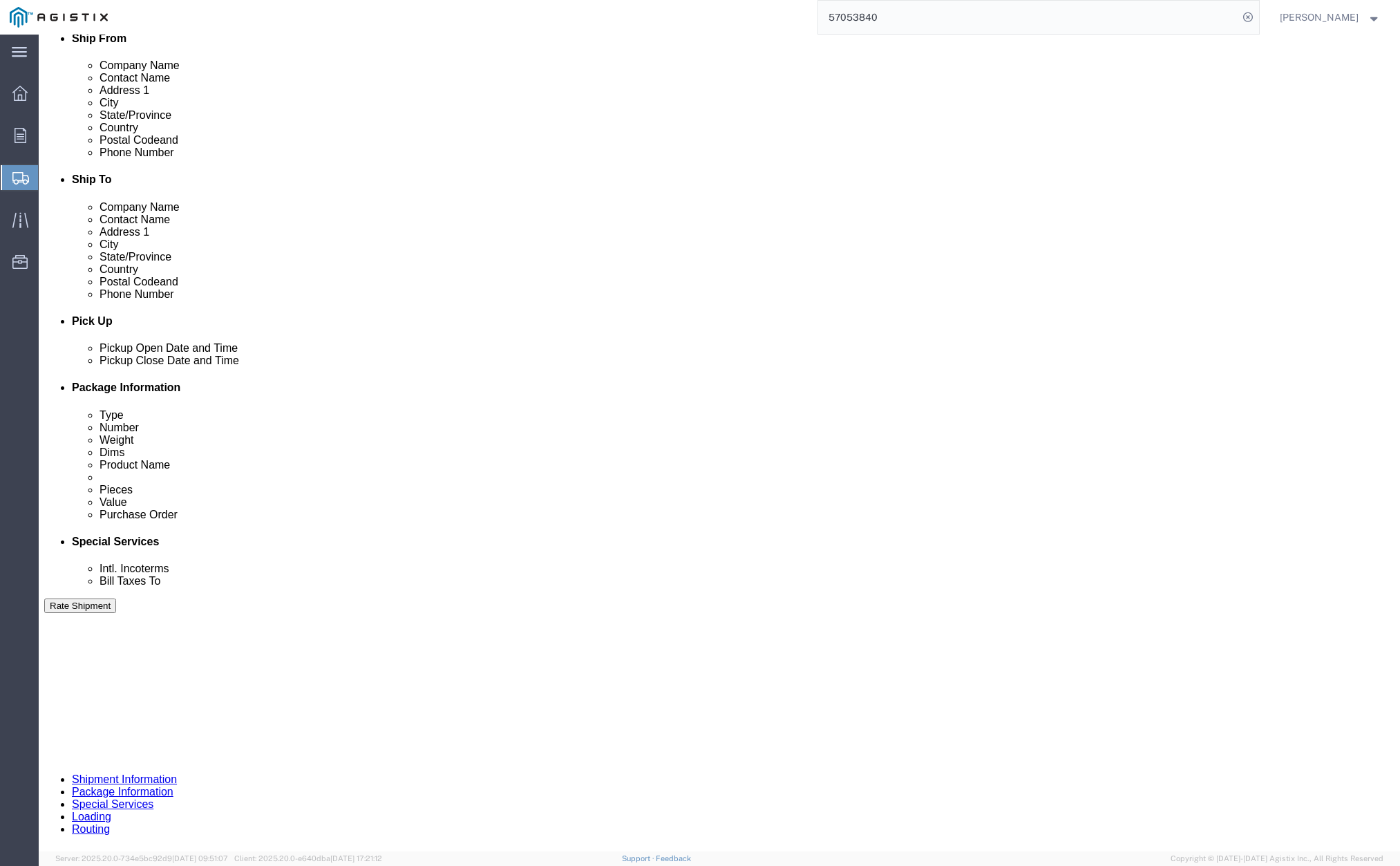
scroll to position [501, 0]
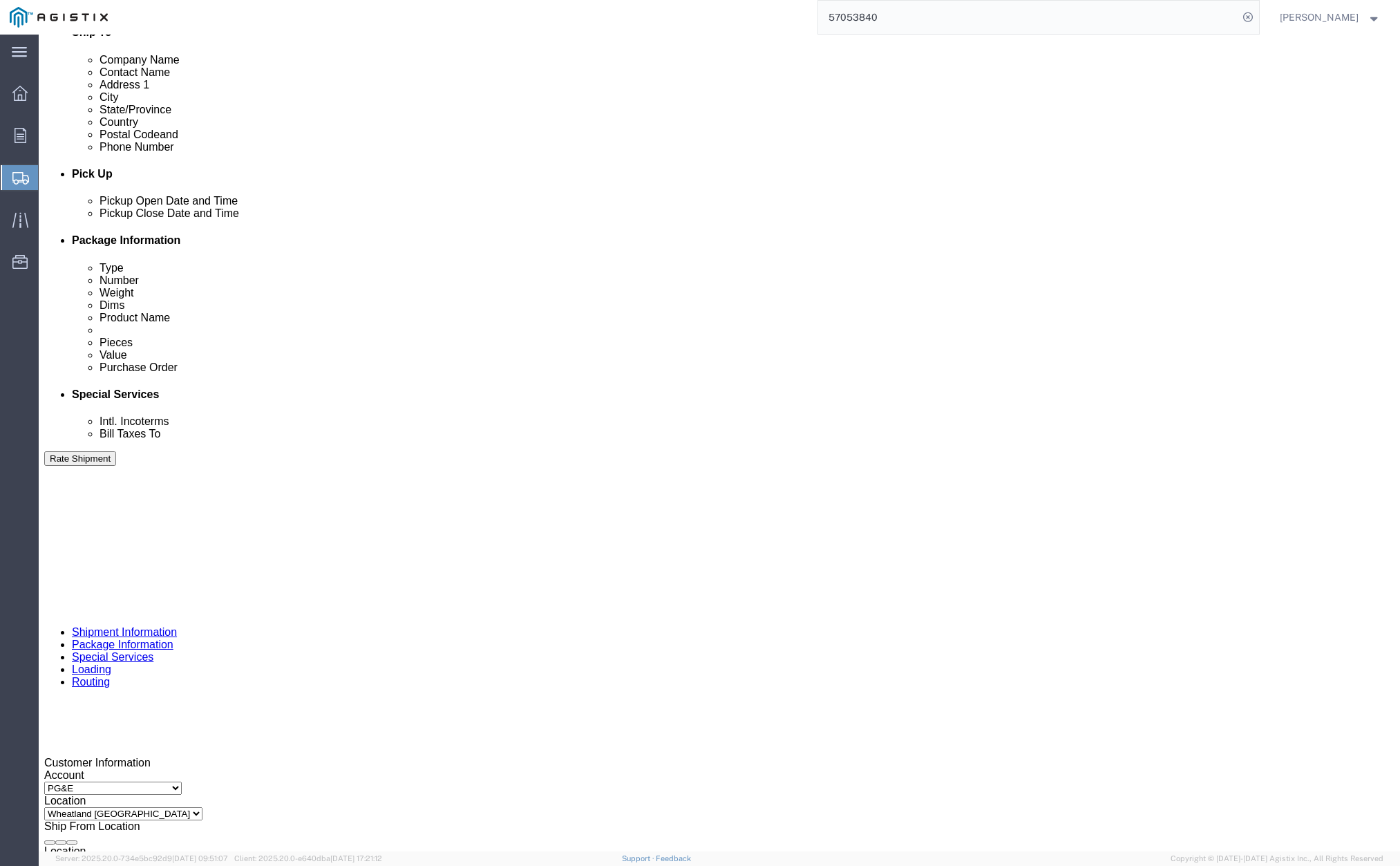
click div "[DATE] 1:51 PM"
click button "Apply"
click div
click button "Apply"
click div
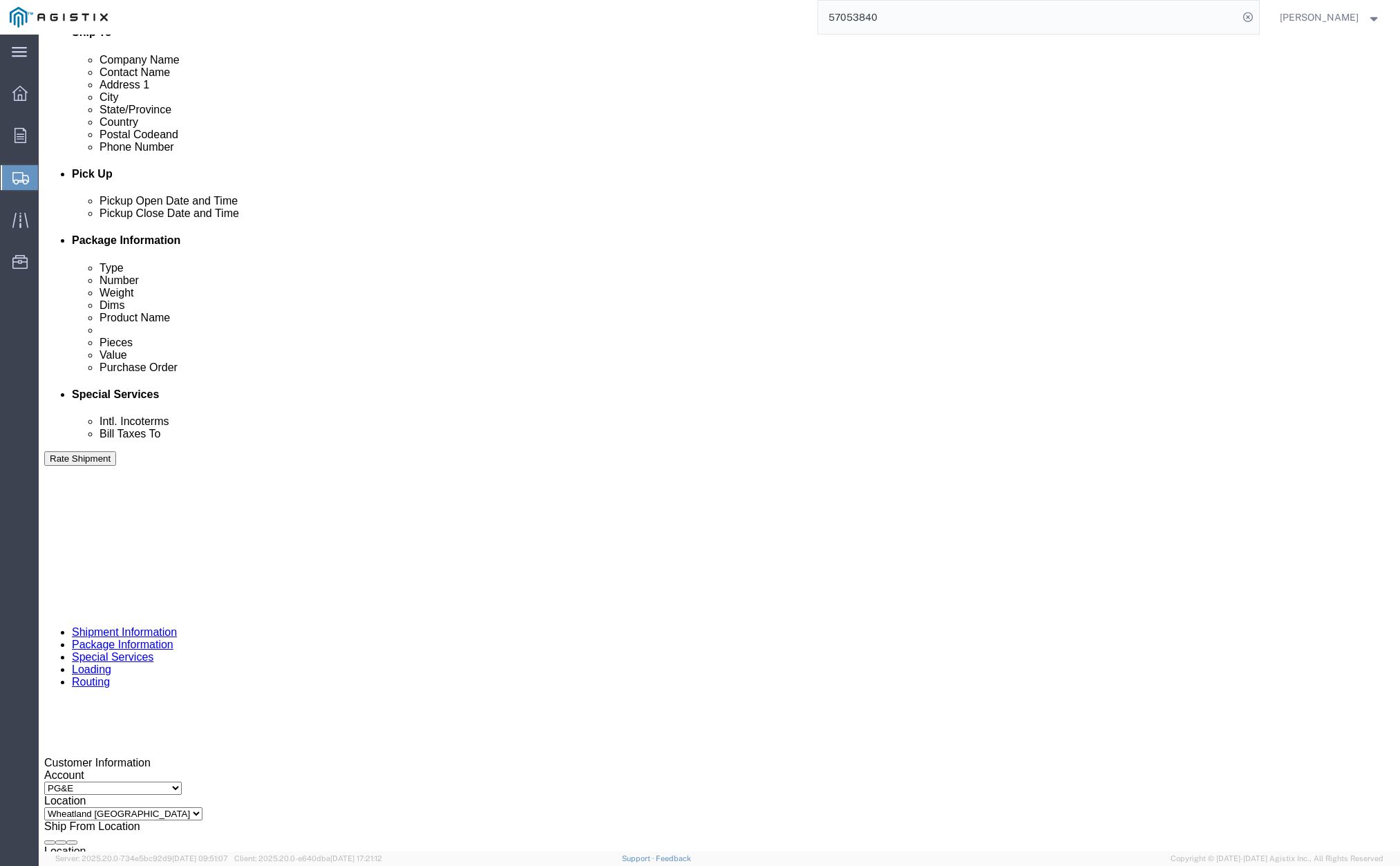
click button "Apply"
drag, startPoint x: 572, startPoint y: 661, endPoint x: 555, endPoint y: 678, distance: 24.0
click div "Select Account Type Activity ID Airline Appointment Number ASN Batch Request # …"
drag, startPoint x: 597, startPoint y: 685, endPoint x: 508, endPoint y: 678, distance: 89.3
click div "Select Account Type Activity ID Airline Appointment Number ASN Batch Request # …"
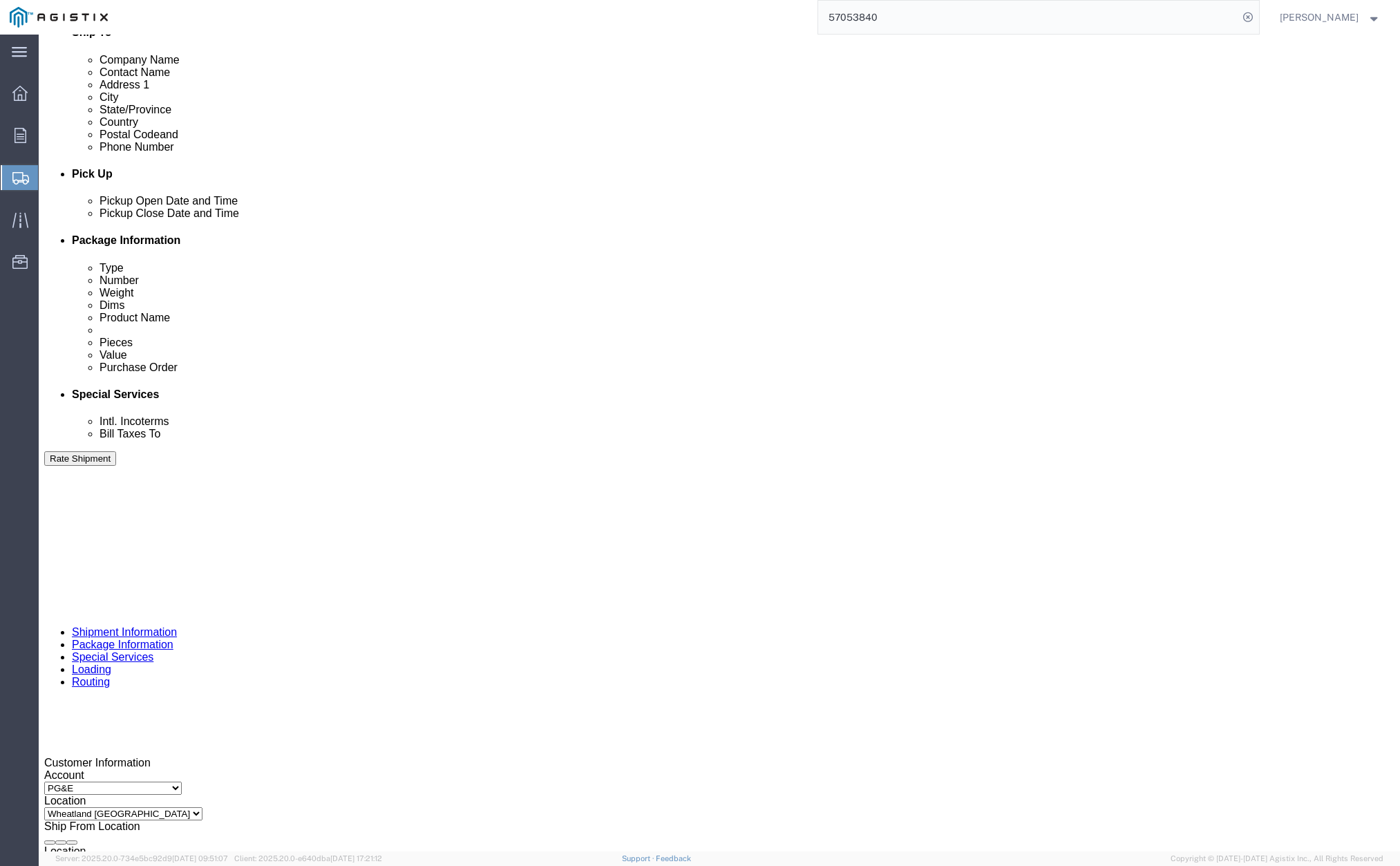
type input "4"
type input "415164"
click button "Rate Shipment"
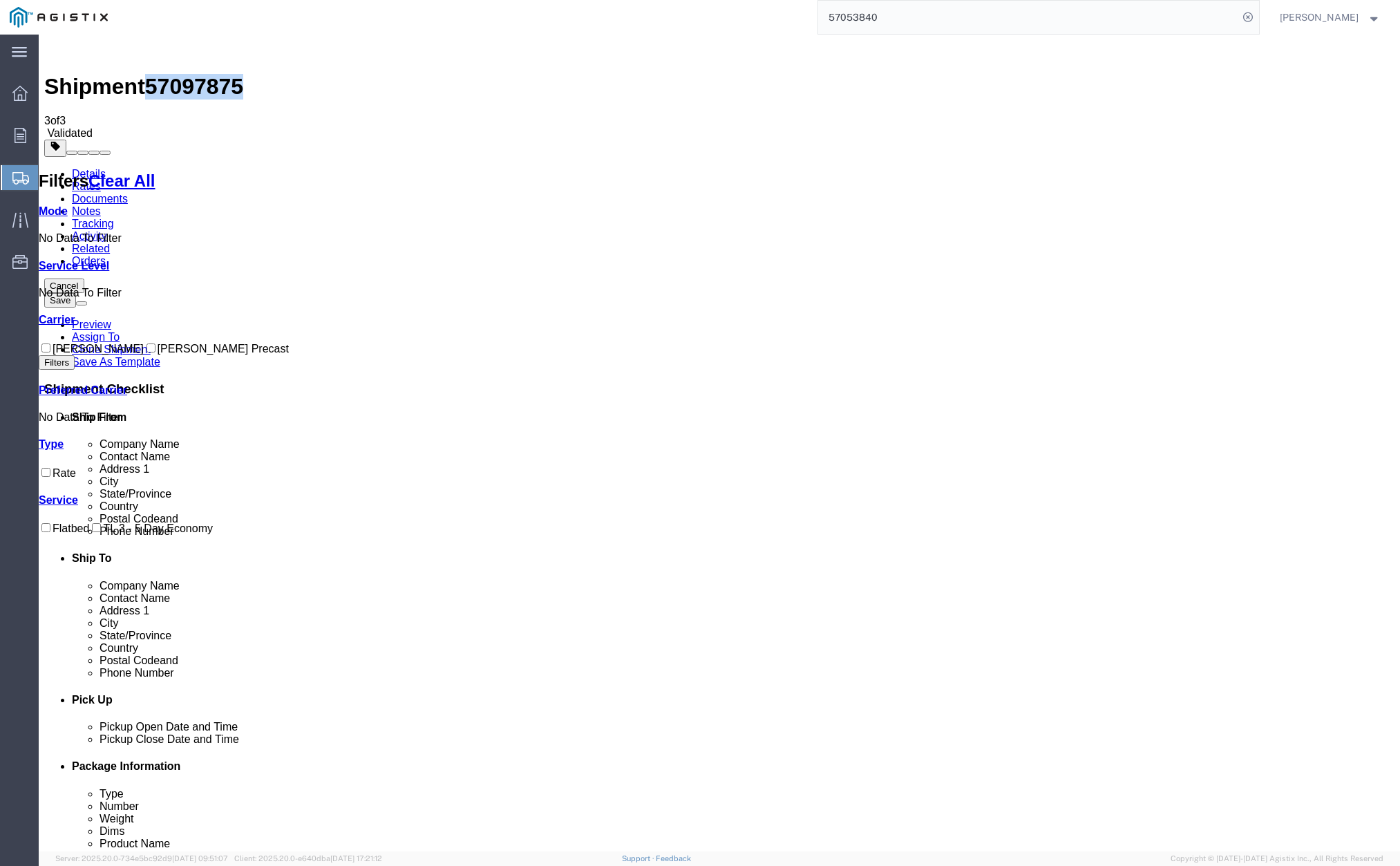
drag, startPoint x: 167, startPoint y: 50, endPoint x: 226, endPoint y: 52, distance: 59.0
click at [240, 50] on div "Shipment 57097875 3 of 3 Validated" at bounding box center [719, 90] width 1350 height 100
copy span "57097875"
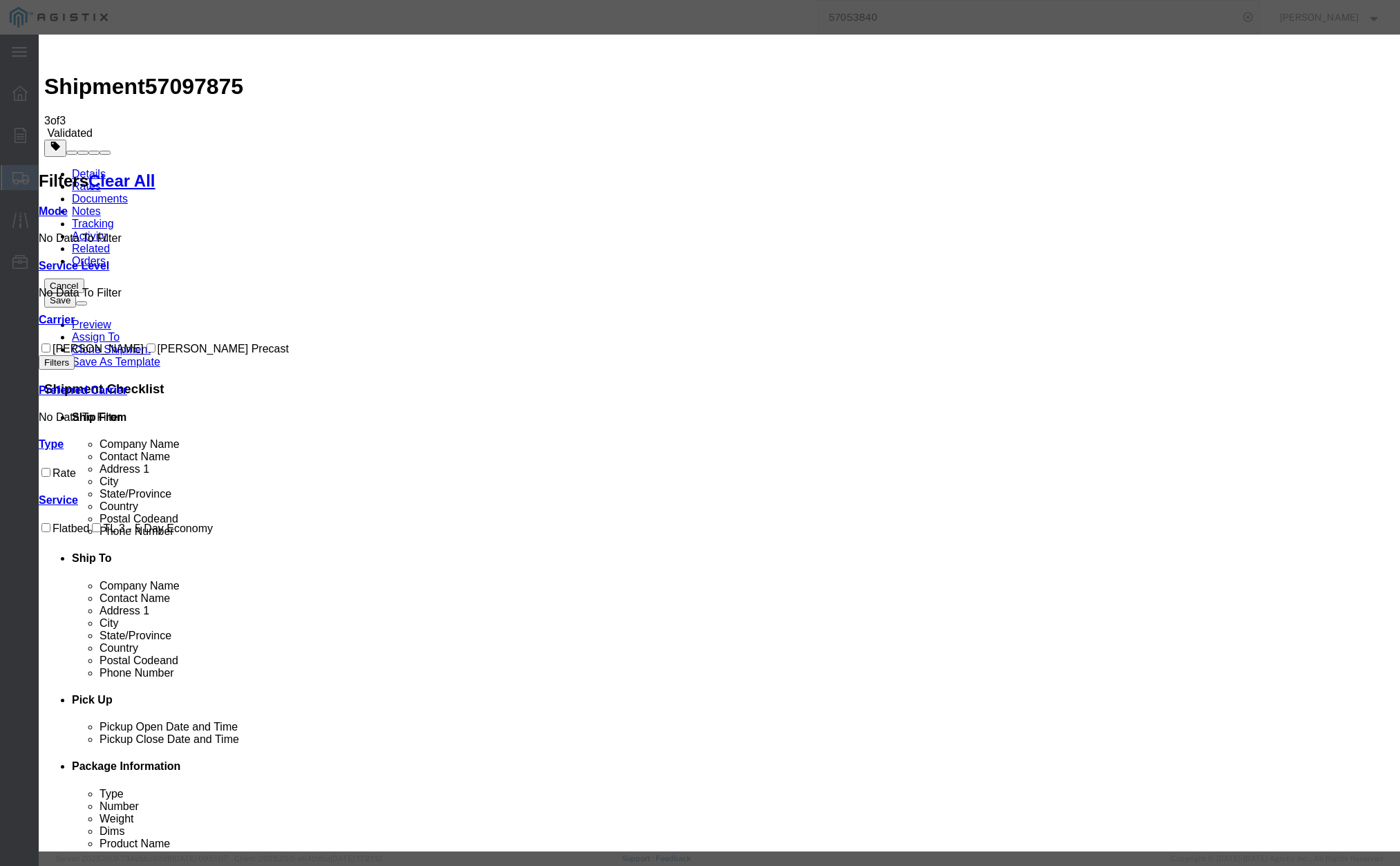
drag, startPoint x: 571, startPoint y: 135, endPoint x: 488, endPoint y: 130, distance: 83.2
paste input "57097875"
type input "57097875"
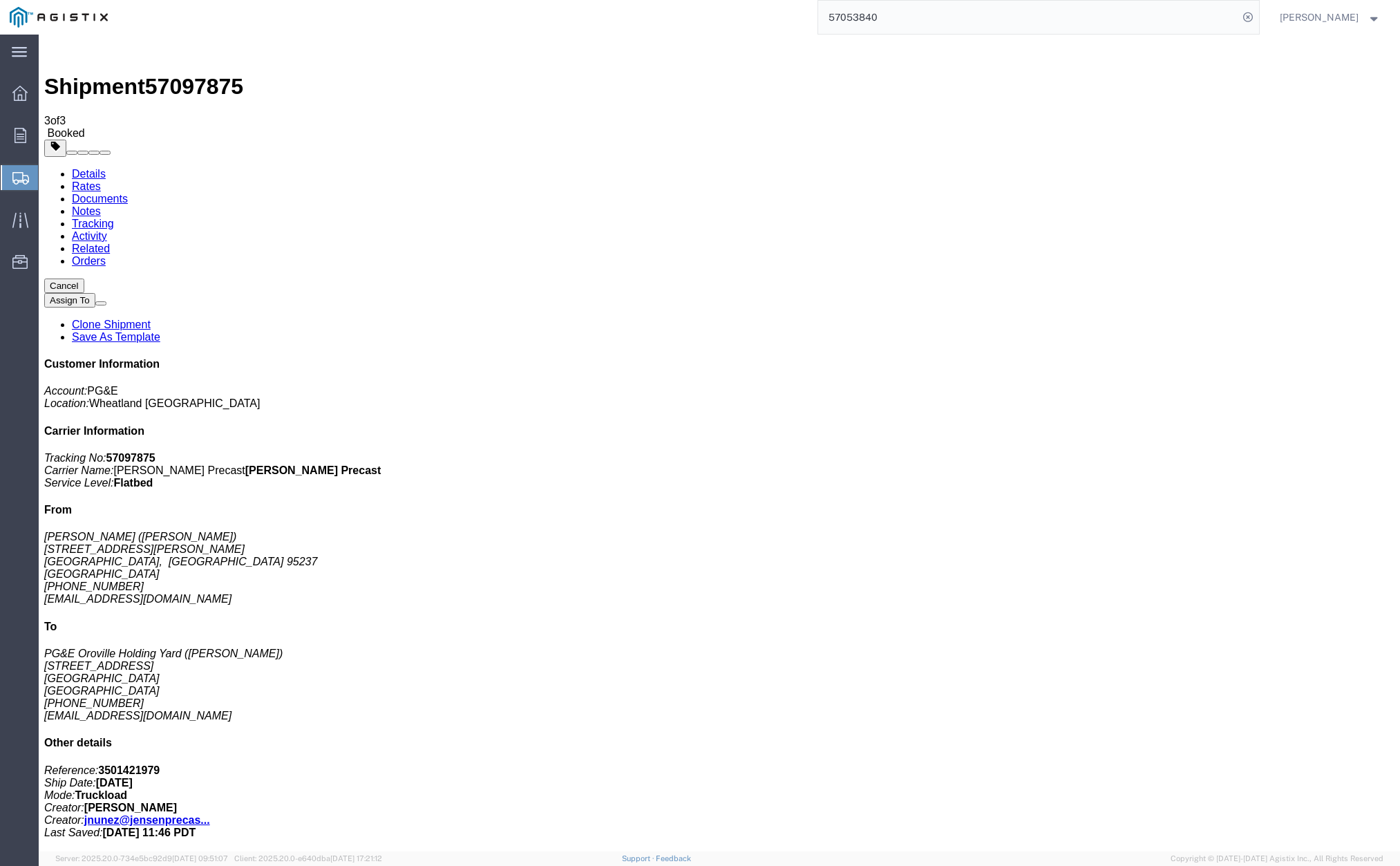
click at [151, 319] on link "Clone Shipment" at bounding box center [111, 324] width 79 height 12
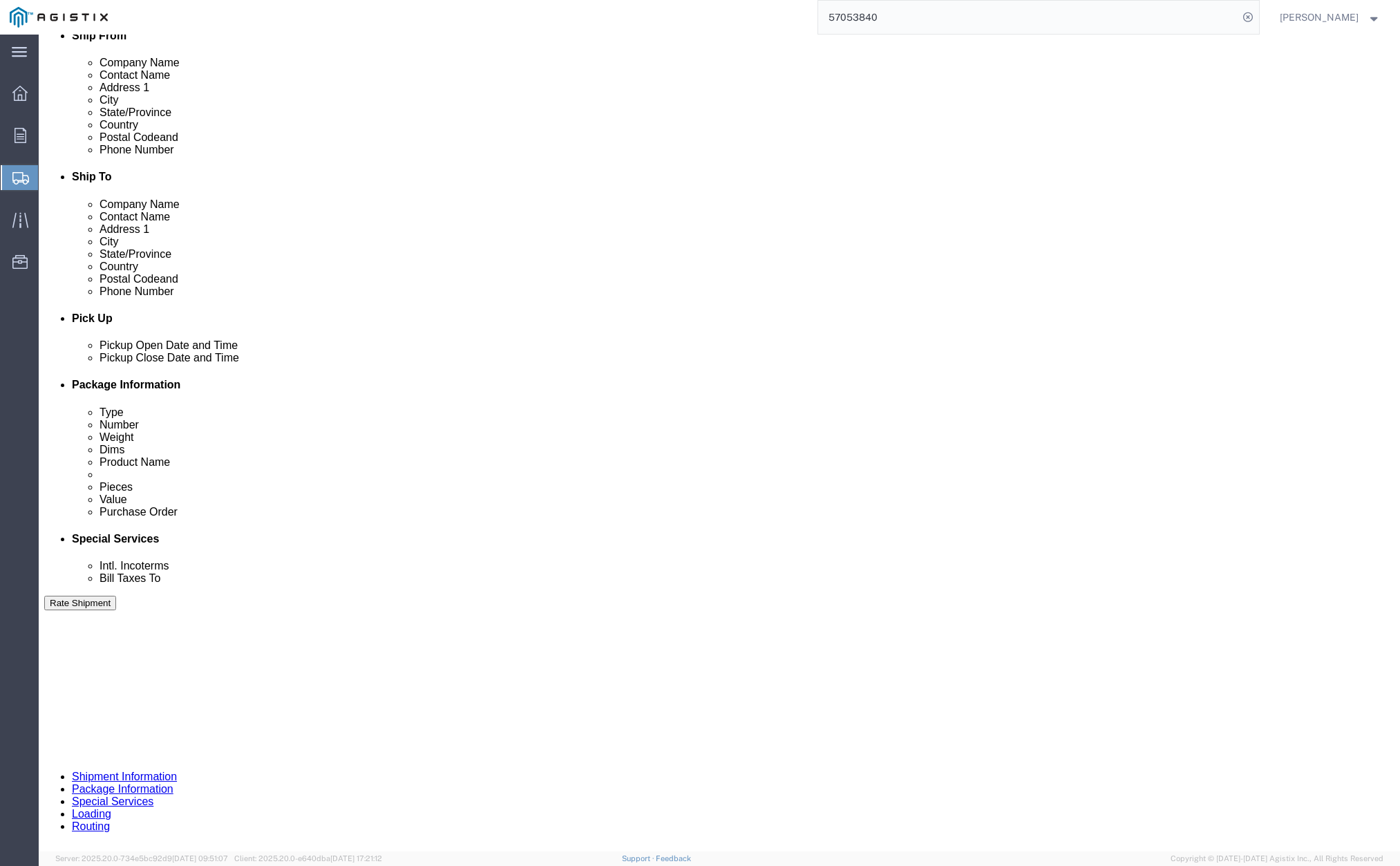
scroll to position [518, 0]
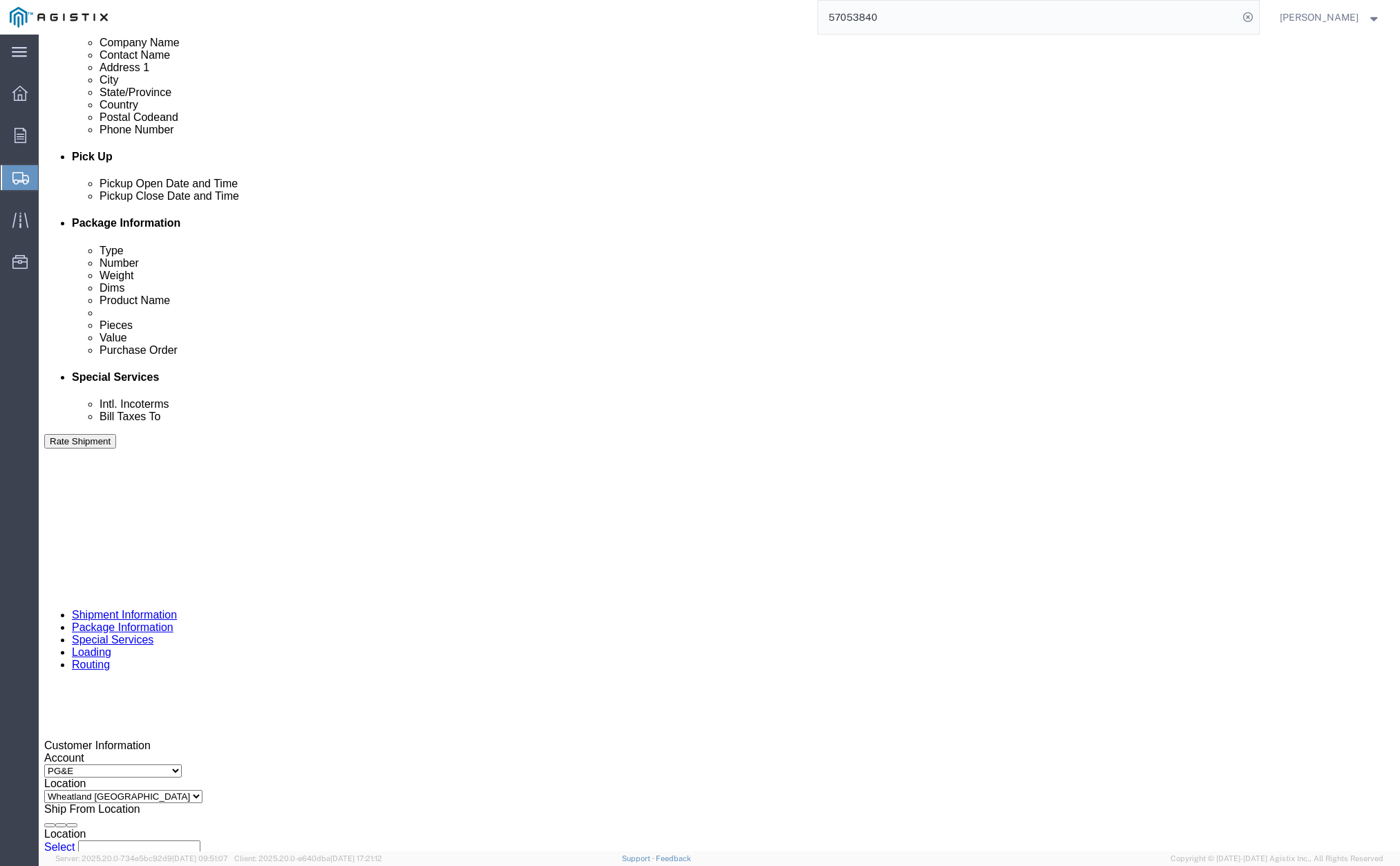
click div "[DATE] 1:51 PM"
click button "Apply"
click input "415164"
type input "415165"
click button "Rate Shipment"
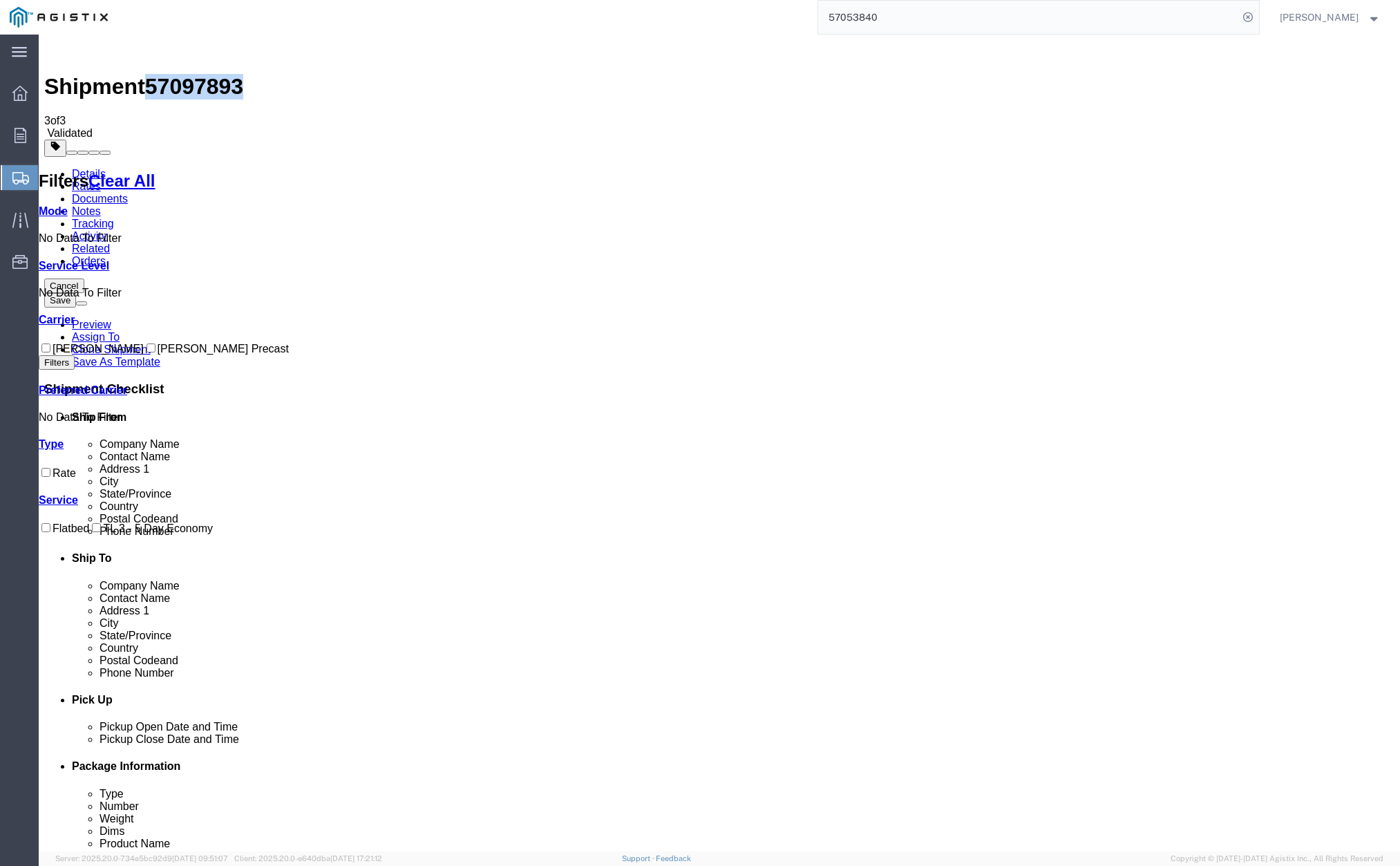
drag, startPoint x: 169, startPoint y: 53, endPoint x: 235, endPoint y: 50, distance: 66.1
click at [241, 50] on div "Shipment 57097893 3 of 3 Validated" at bounding box center [719, 90] width 1350 height 100
copy span "57097893"
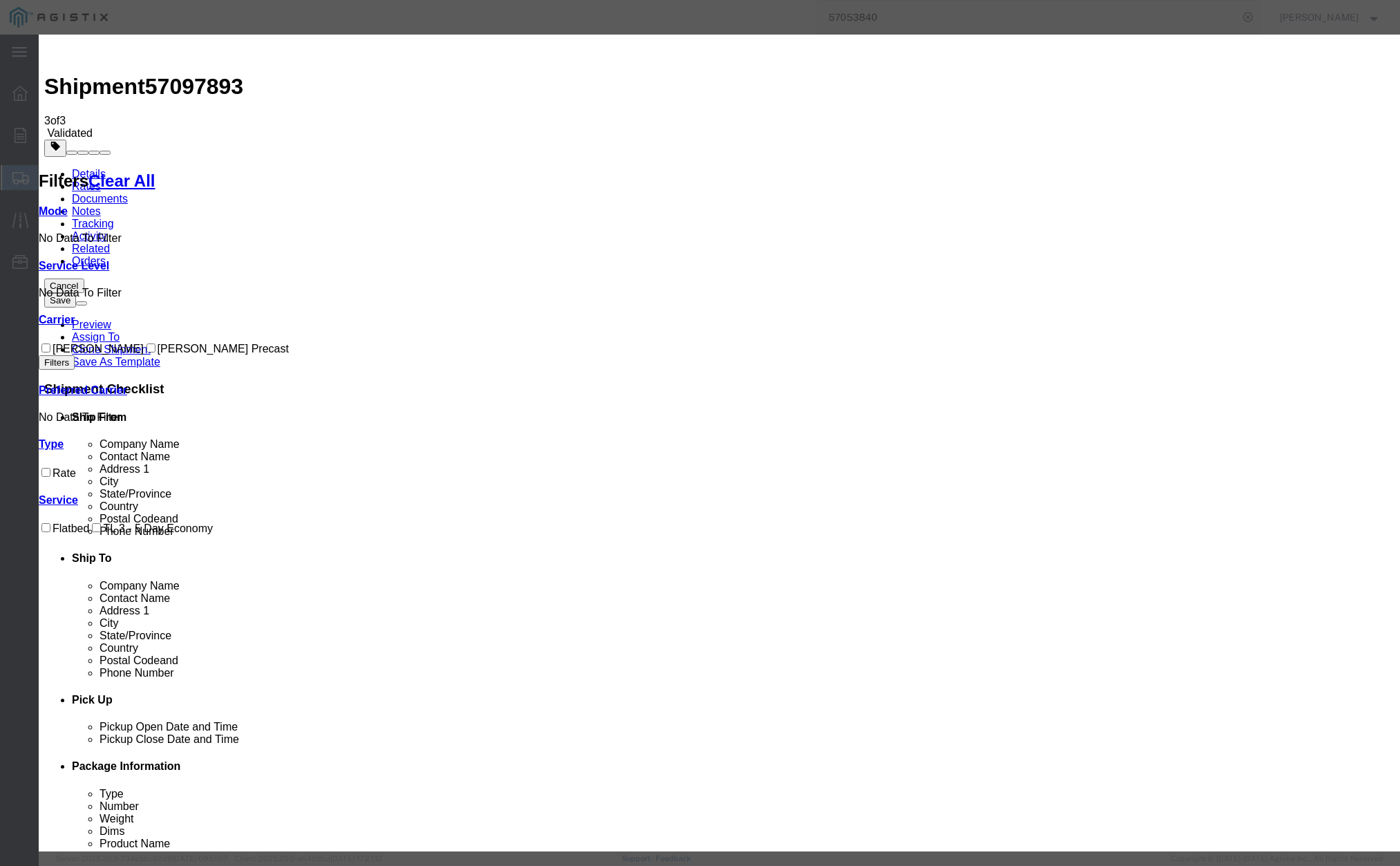
drag, startPoint x: 589, startPoint y: 130, endPoint x: 508, endPoint y: 131, distance: 81.0
paste input "57097893"
type input "57097893"
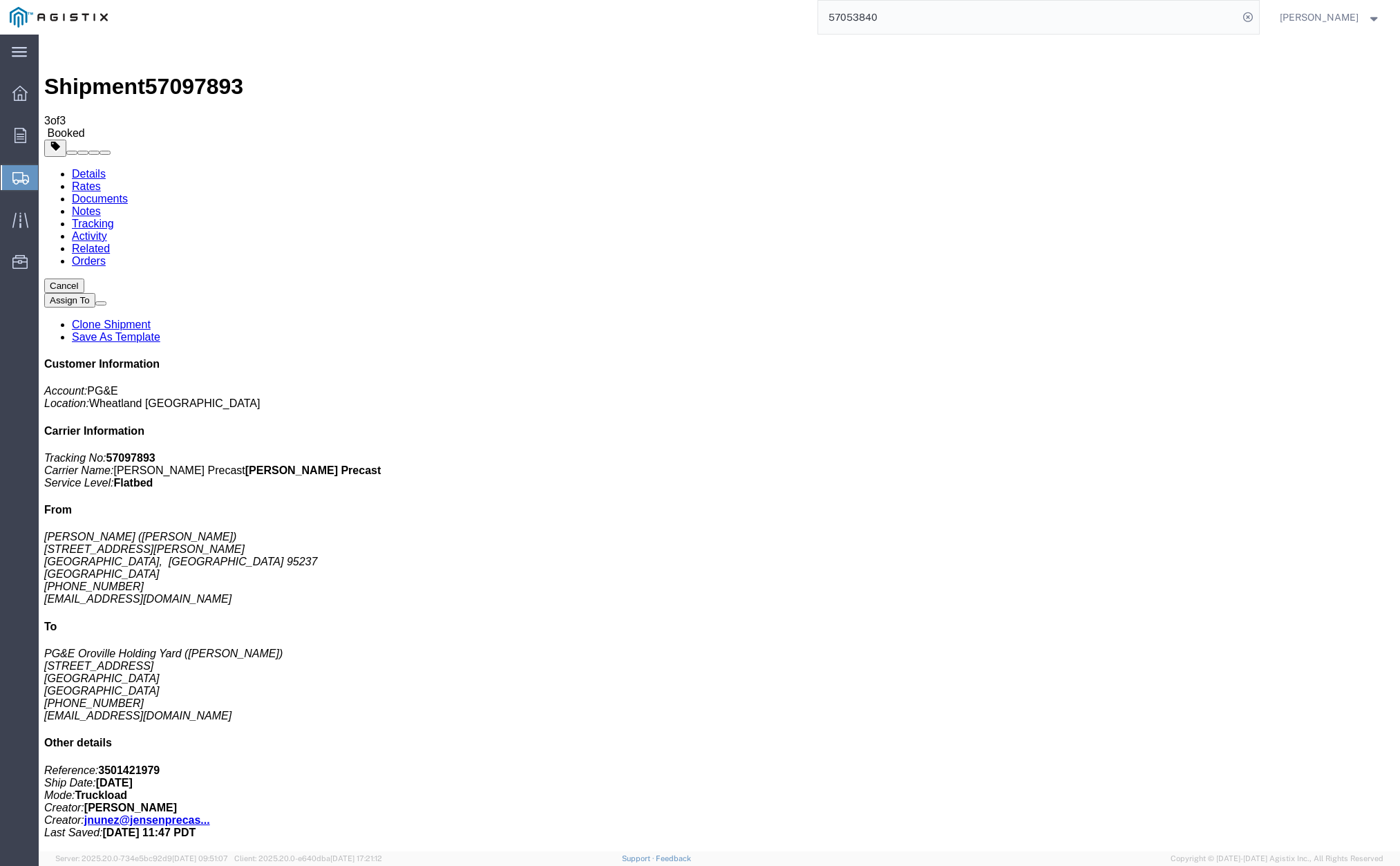
click at [151, 319] on link "Clone Shipment" at bounding box center [111, 324] width 79 height 12
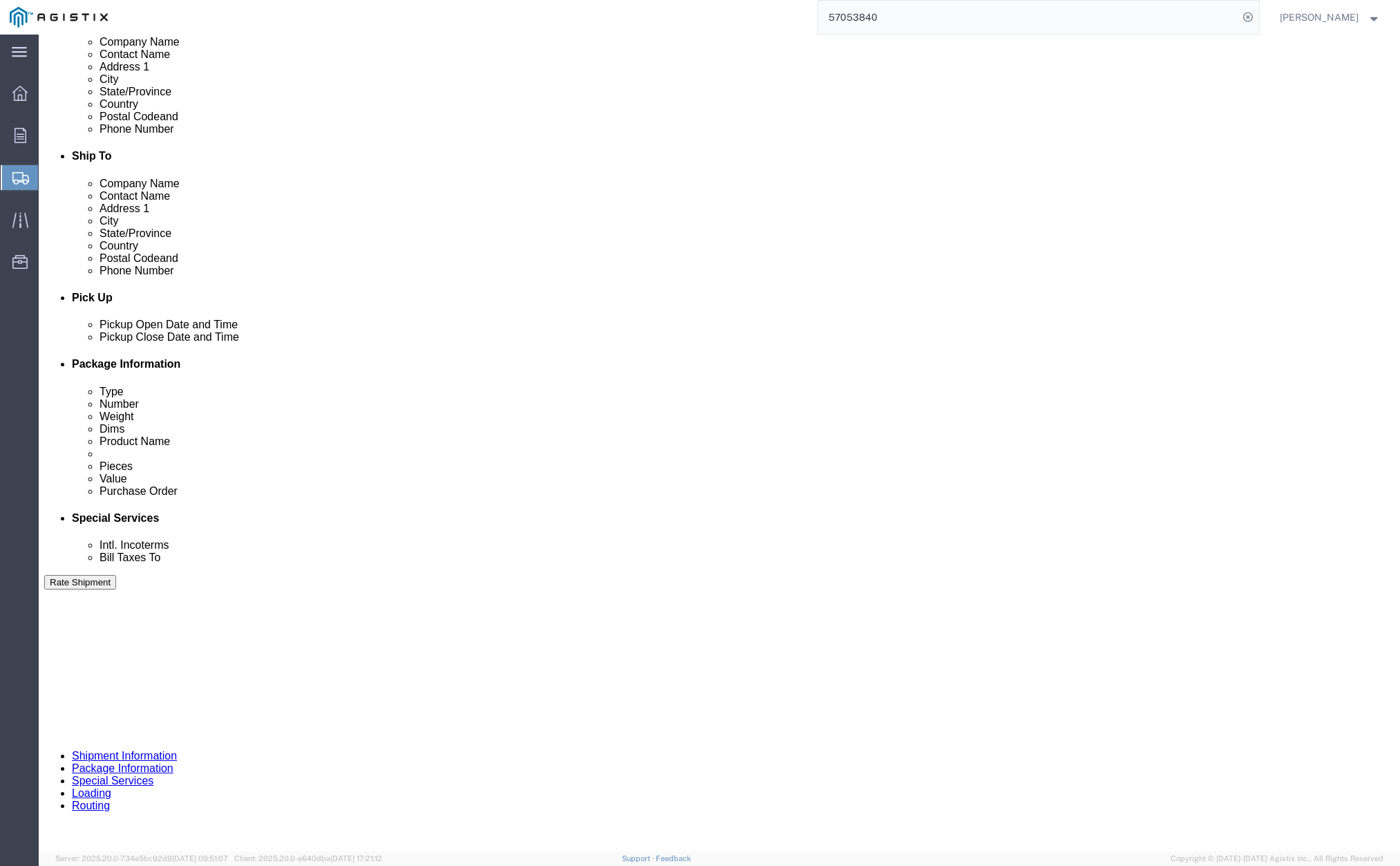
scroll to position [570, 0]
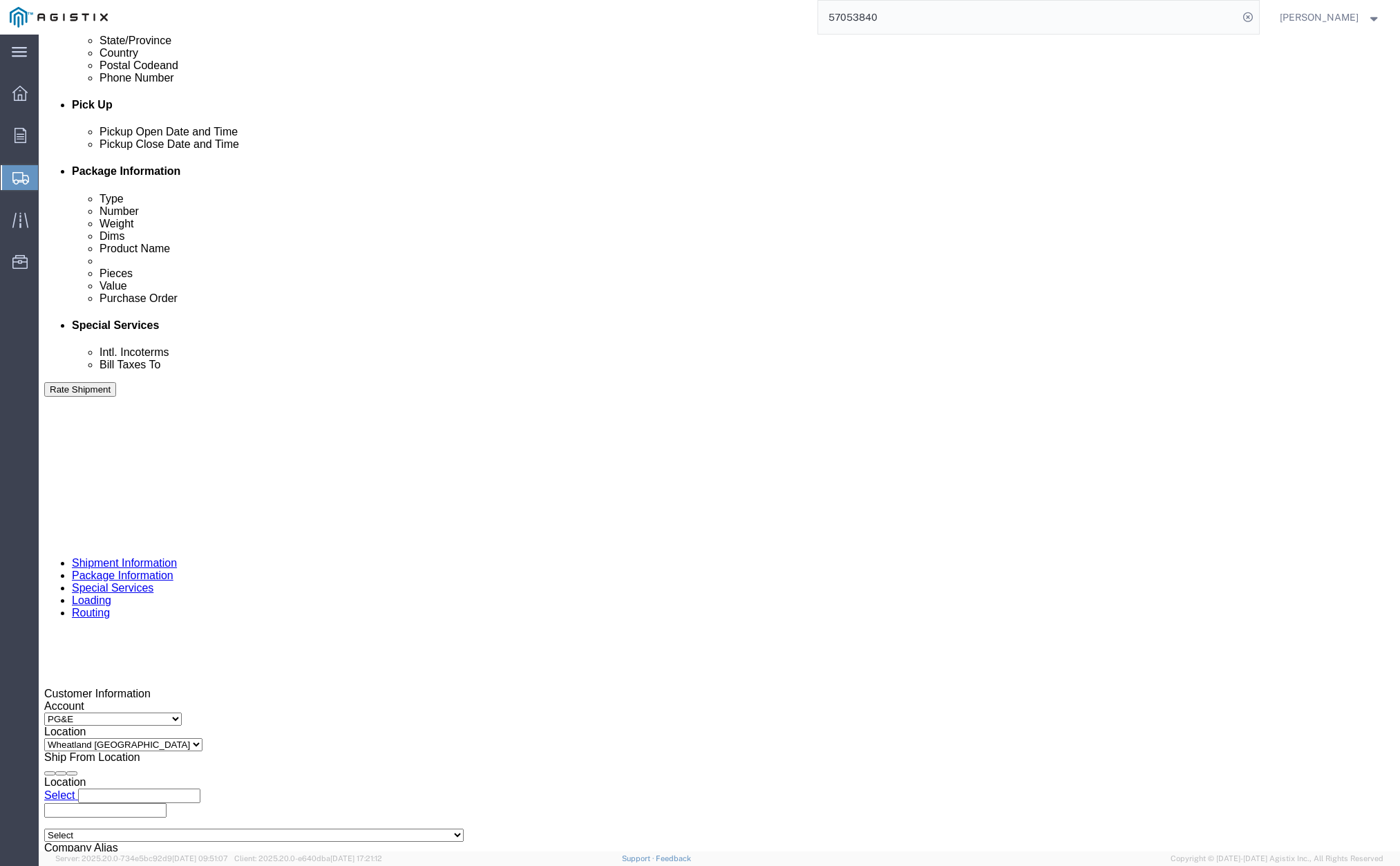
click div "[DATE] 1:51 PM"
click button "Apply"
click input "415165"
type input "415167"
click button "Rate Shipment"
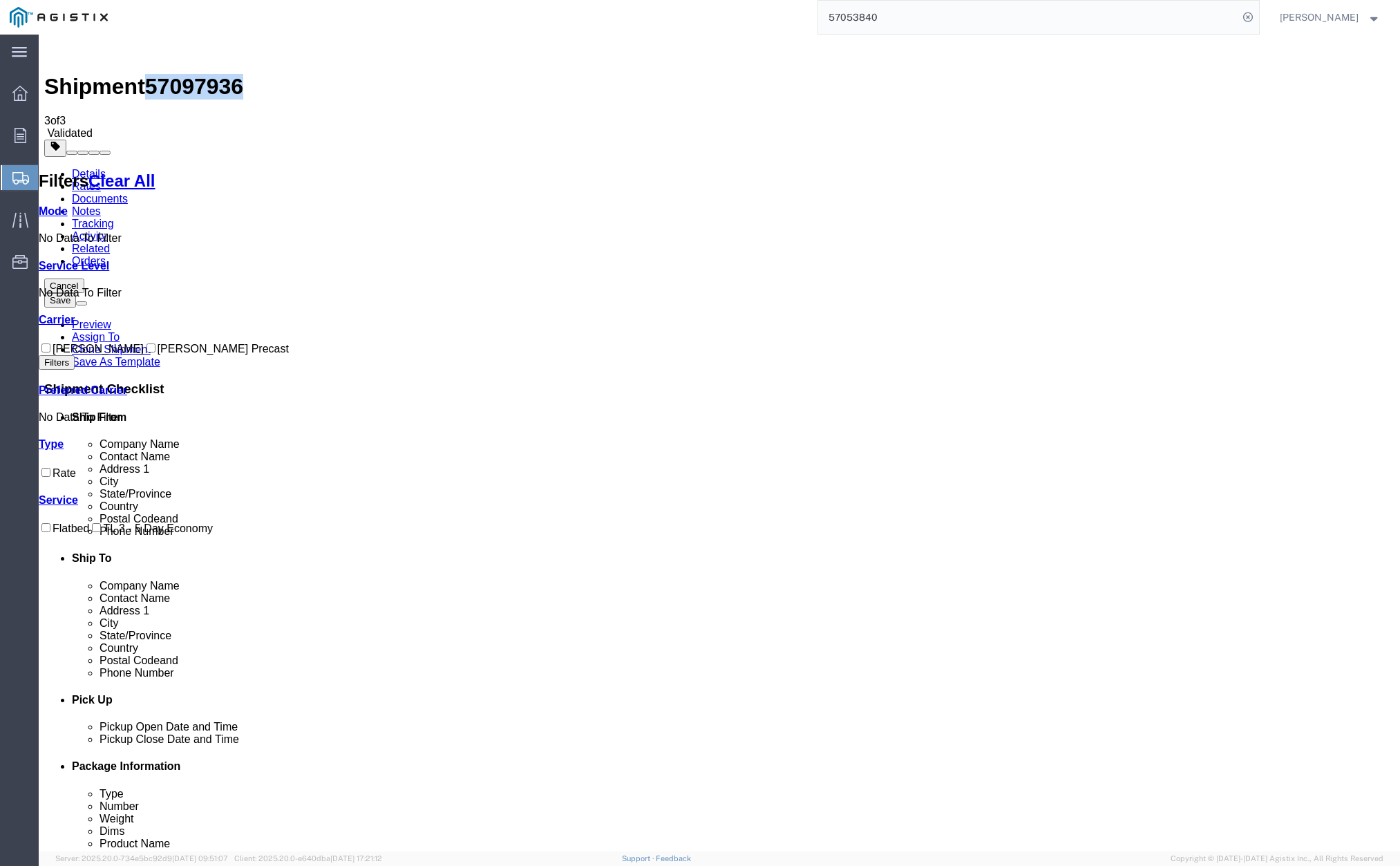
drag, startPoint x: 167, startPoint y: 52, endPoint x: 230, endPoint y: 53, distance: 63.0
click at [237, 74] on span "57097936" at bounding box center [194, 86] width 98 height 25
copy span "57097936"
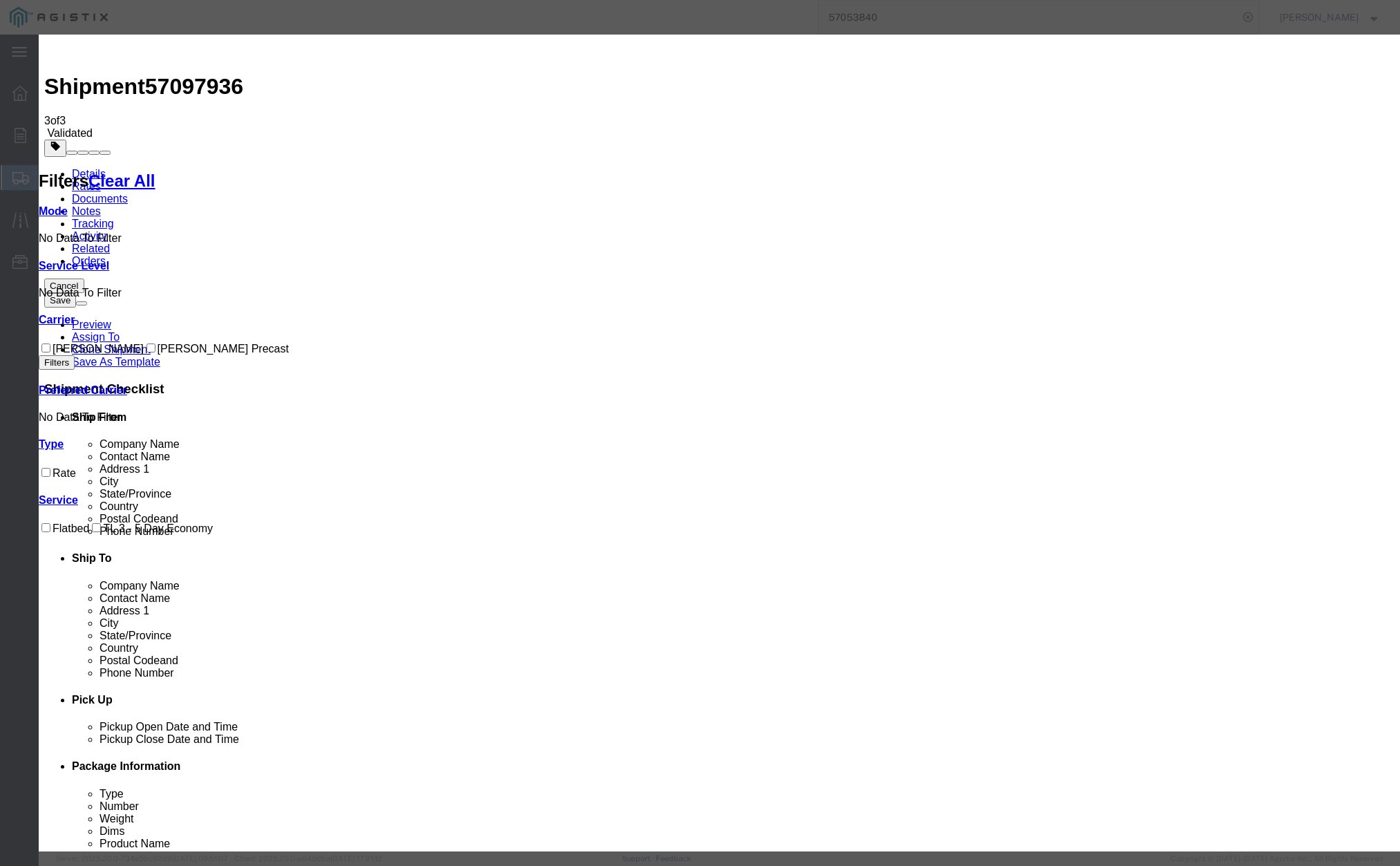
drag, startPoint x: 468, startPoint y: 133, endPoint x: 529, endPoint y: 129, distance: 61.1
drag, startPoint x: 574, startPoint y: 129, endPoint x: 546, endPoint y: 130, distance: 28.0
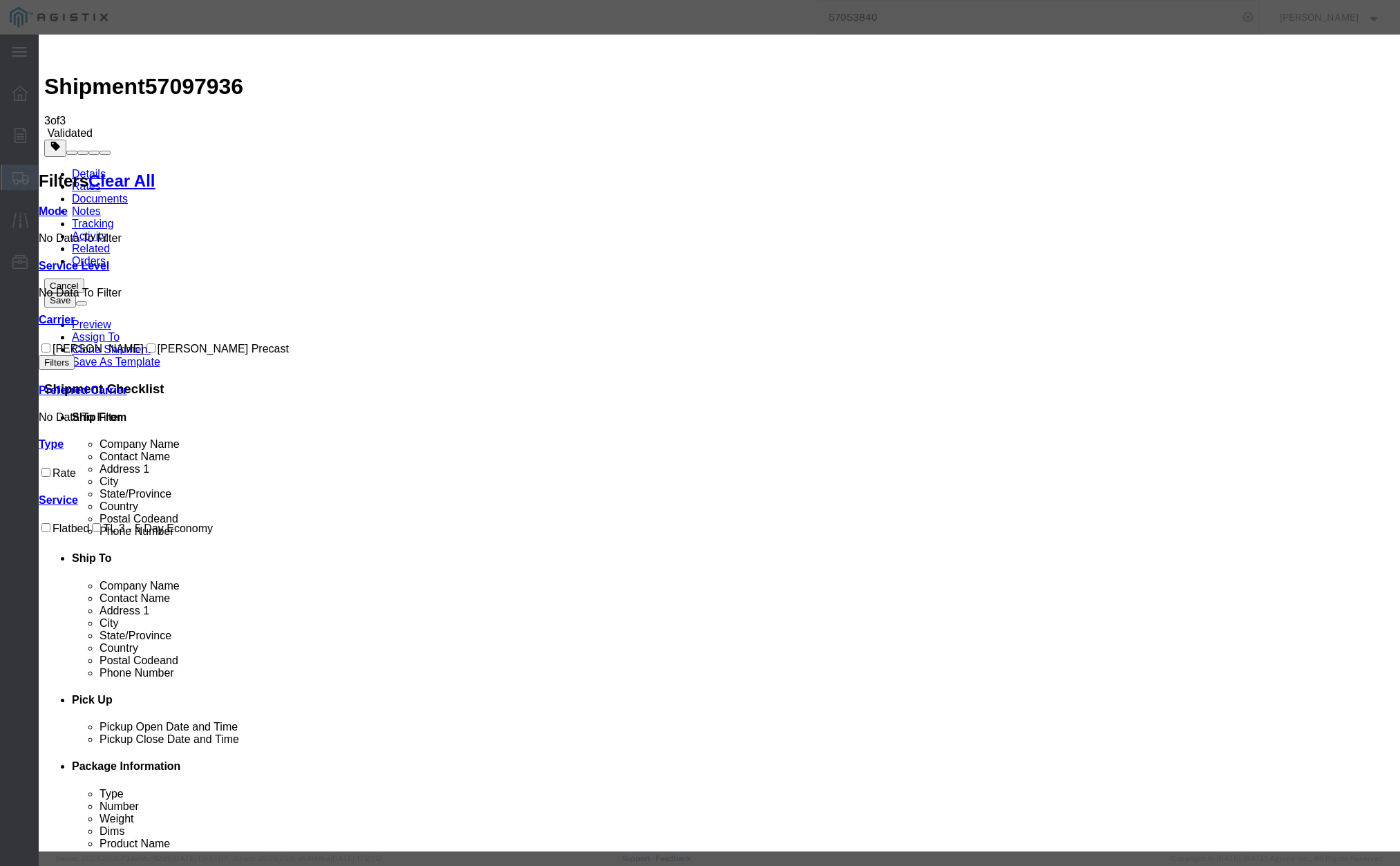
paste input "57097936"
type input "57097936"
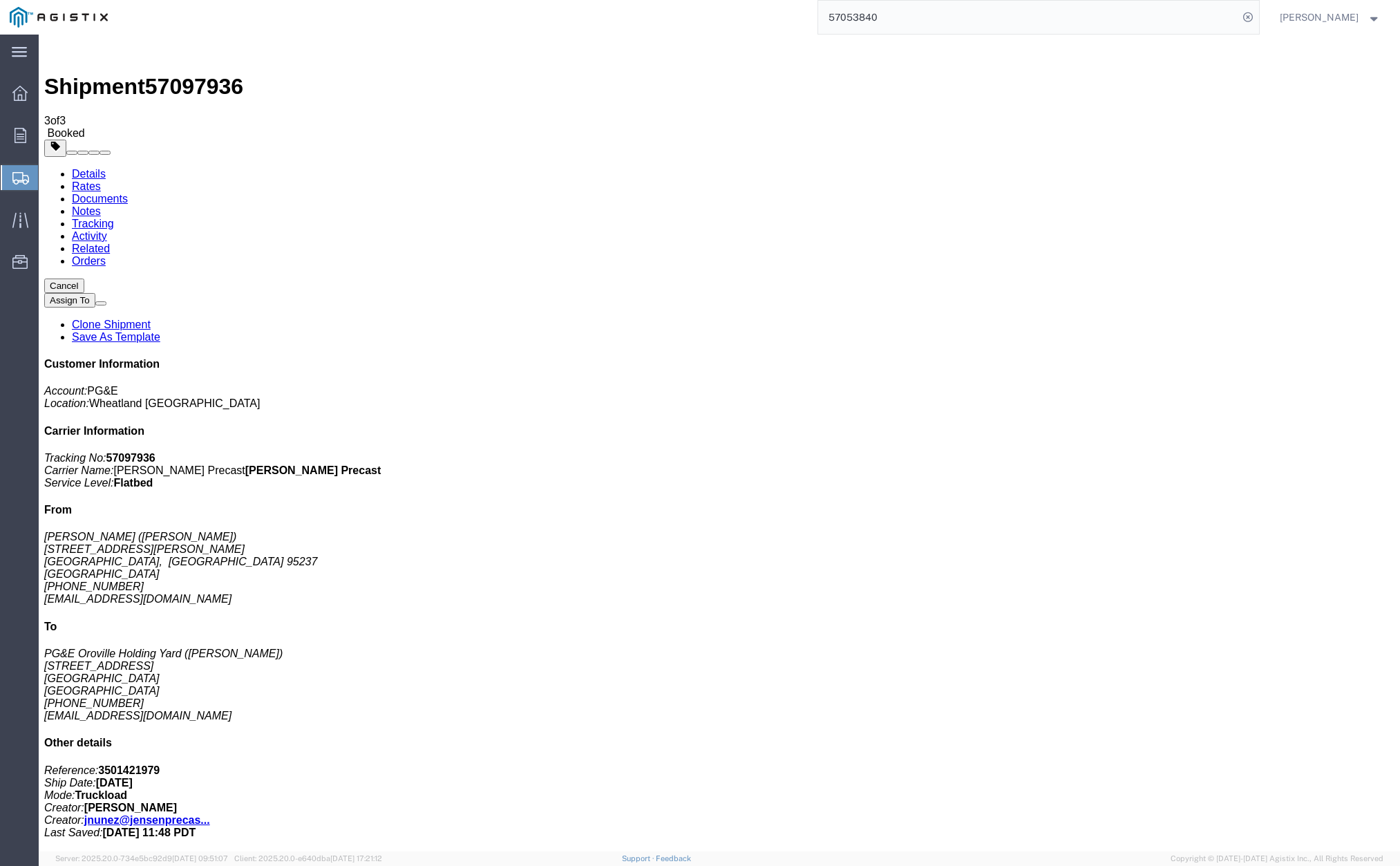
click at [151, 319] on link "Clone Shipment" at bounding box center [111, 324] width 79 height 12
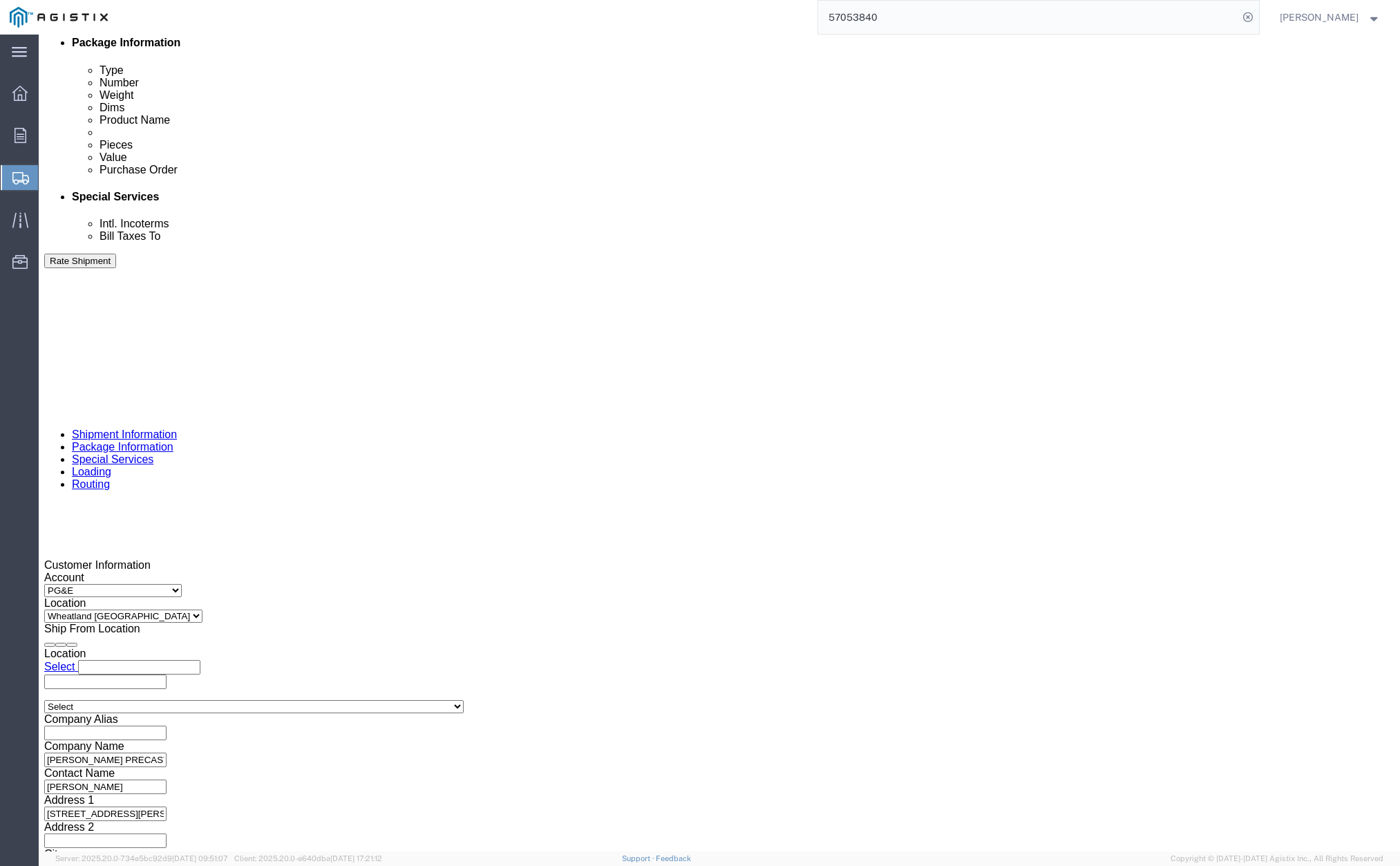
scroll to position [702, 0]
click div "[DATE] 1:51 PM"
click button "Apply"
click input "415167"
type input "415168"
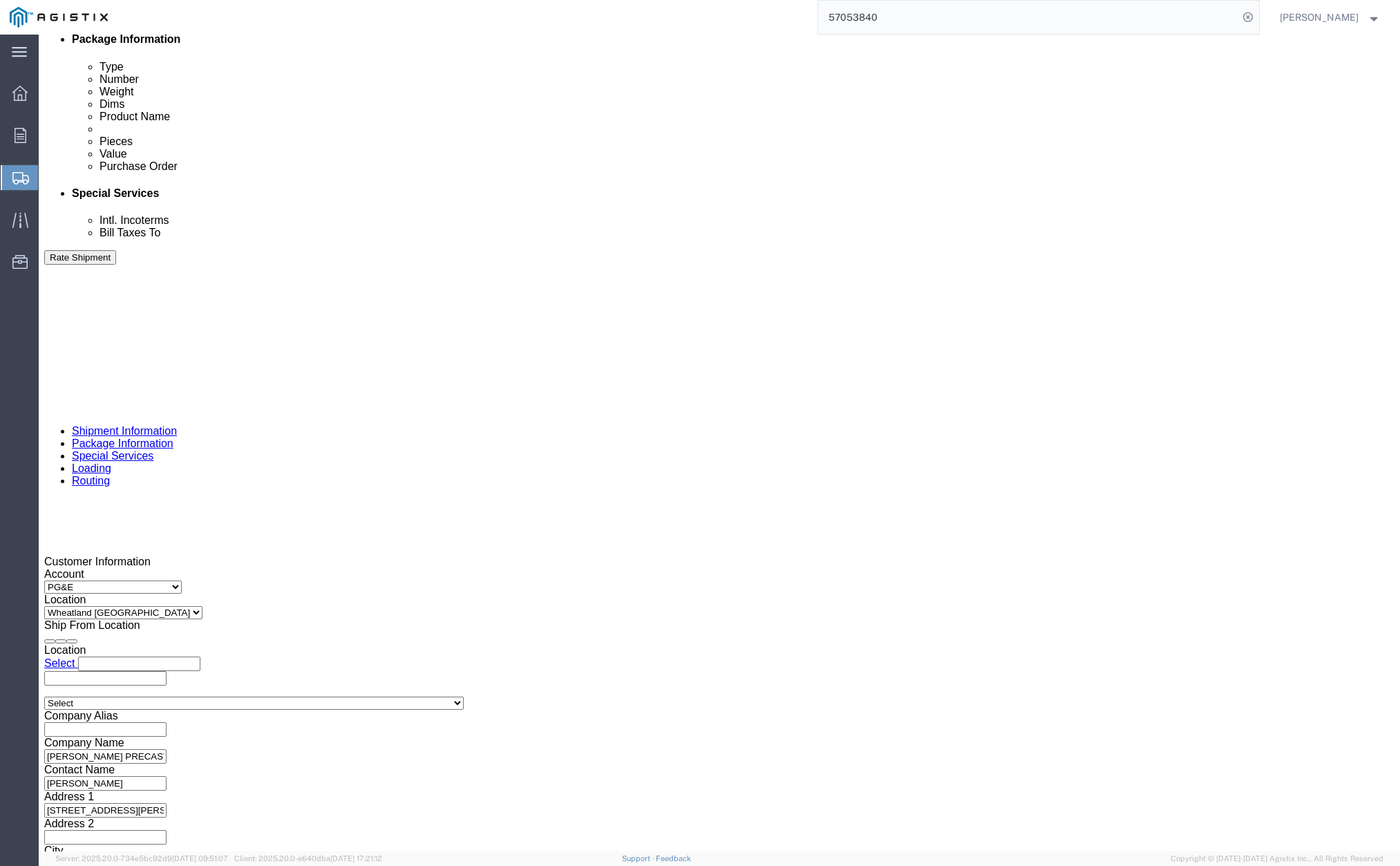
click button "Rate Shipment"
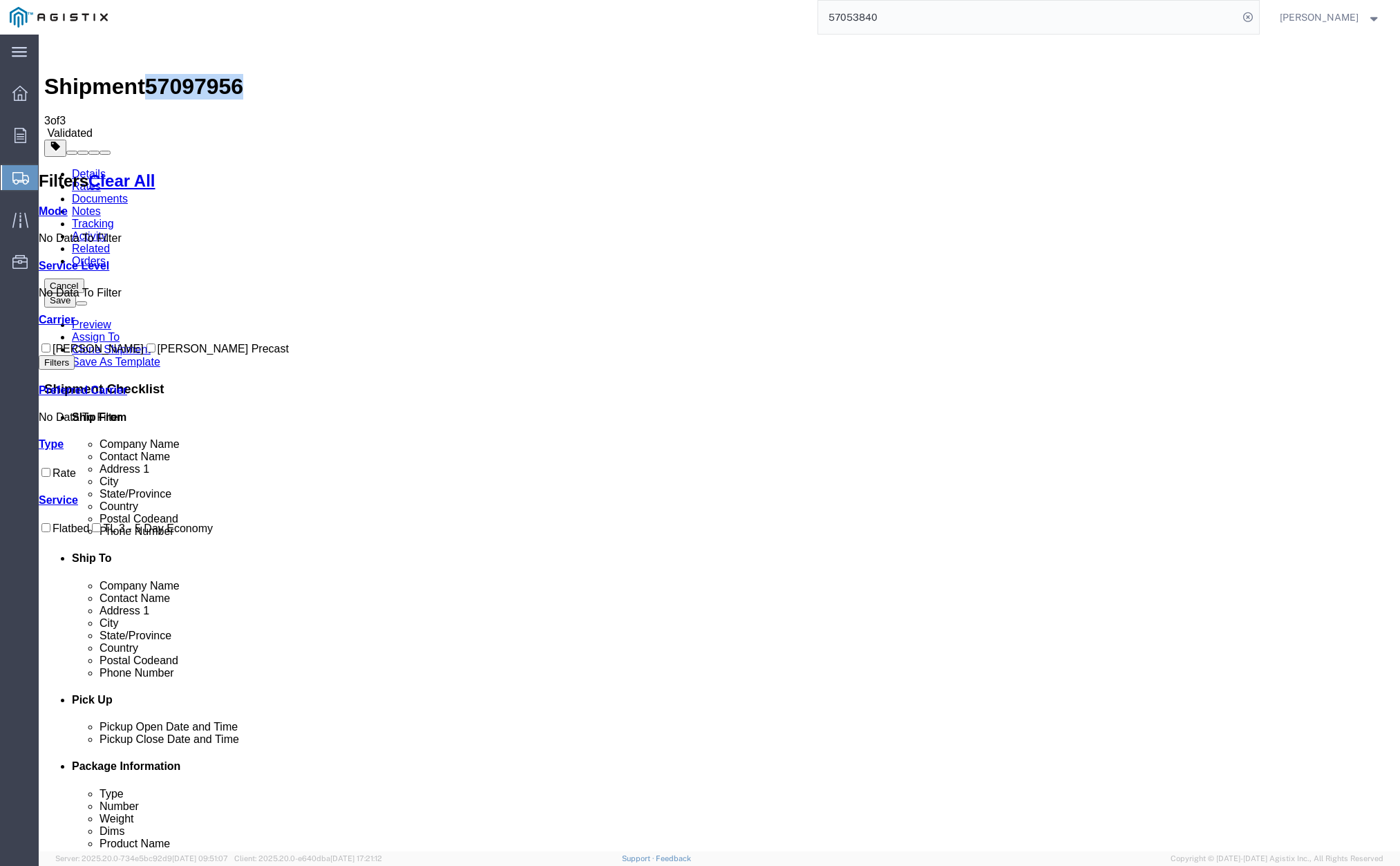
drag, startPoint x: 166, startPoint y: 50, endPoint x: 231, endPoint y: 51, distance: 65.0
click at [236, 74] on span "57097956" at bounding box center [194, 86] width 98 height 25
copy span "57097956"
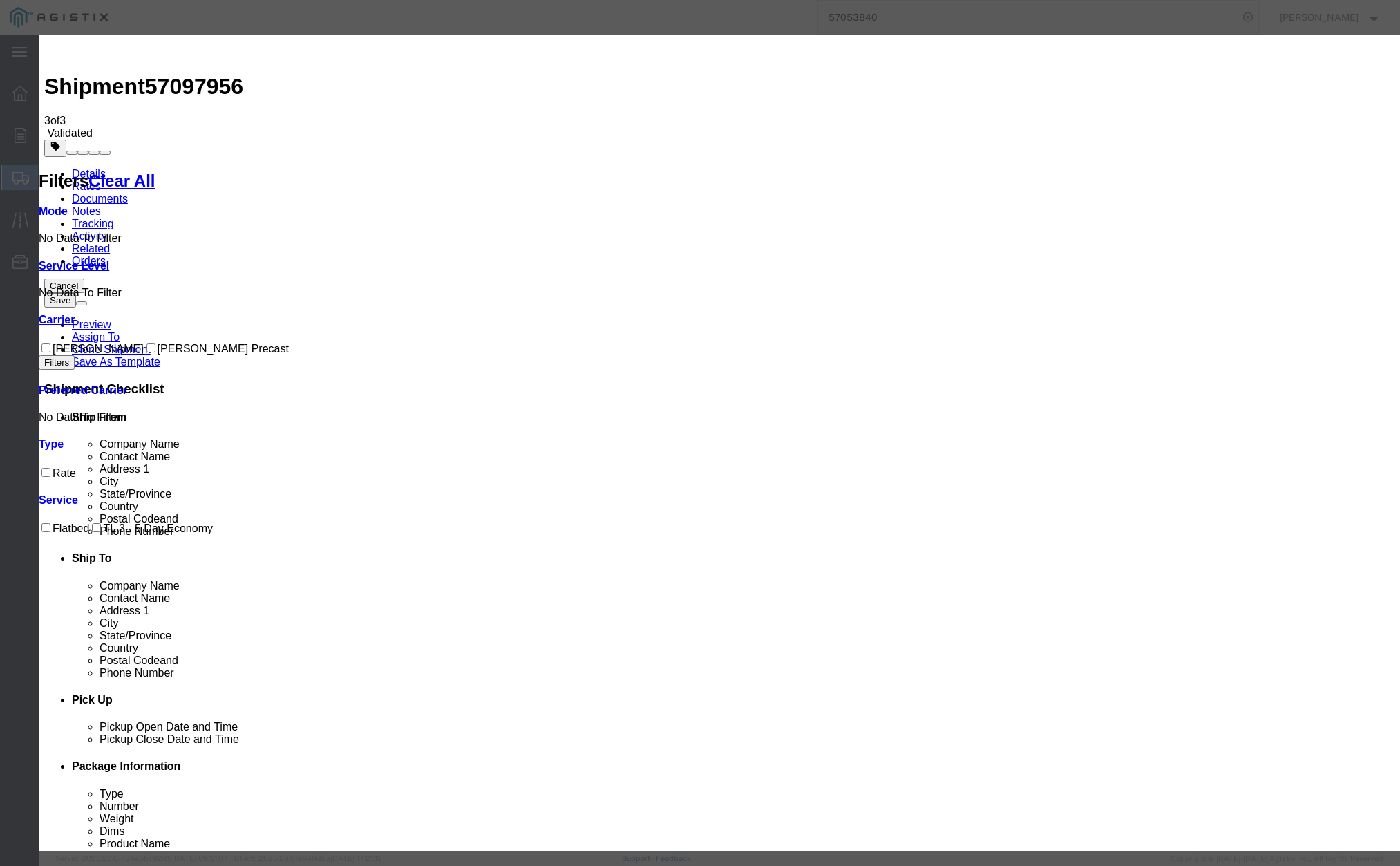
drag, startPoint x: 579, startPoint y: 130, endPoint x: 488, endPoint y: 122, distance: 91.4
paste input "57097956"
type input "57097956"
drag, startPoint x: 860, startPoint y: 188, endPoint x: 237, endPoint y: 427, distance: 667.3
